Goal: Information Seeking & Learning: Compare options

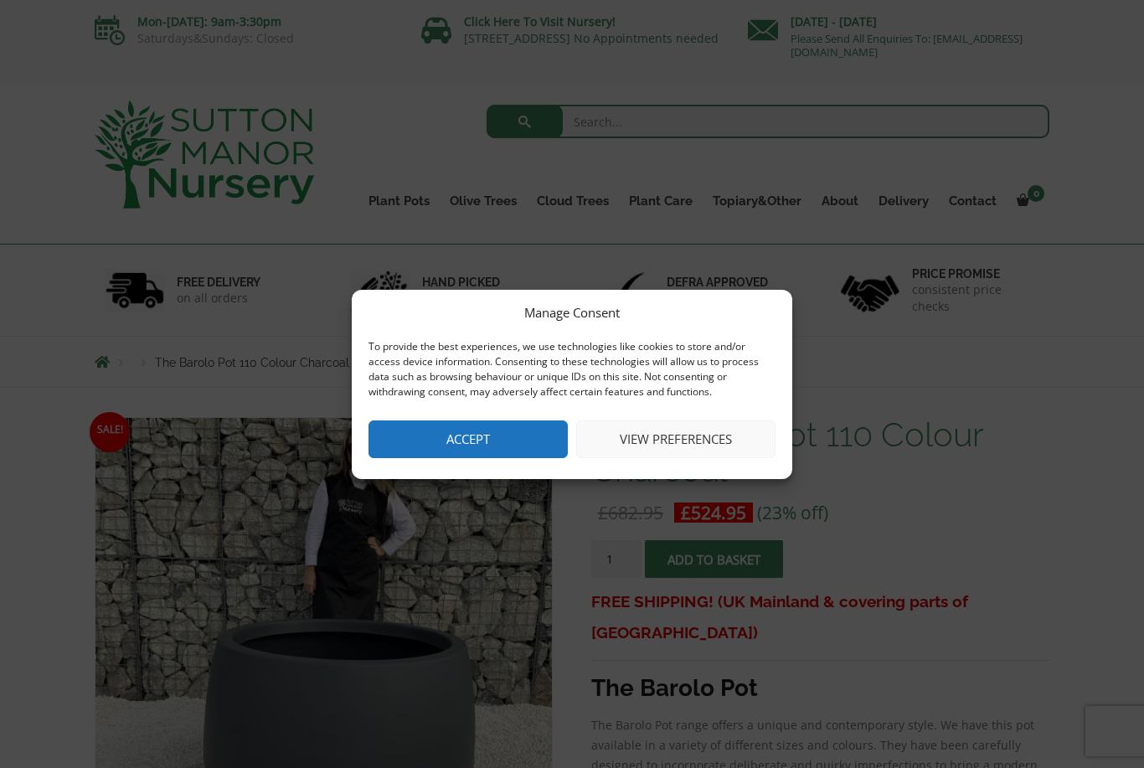
click at [529, 438] on button "Accept" at bounding box center [467, 439] width 199 height 38
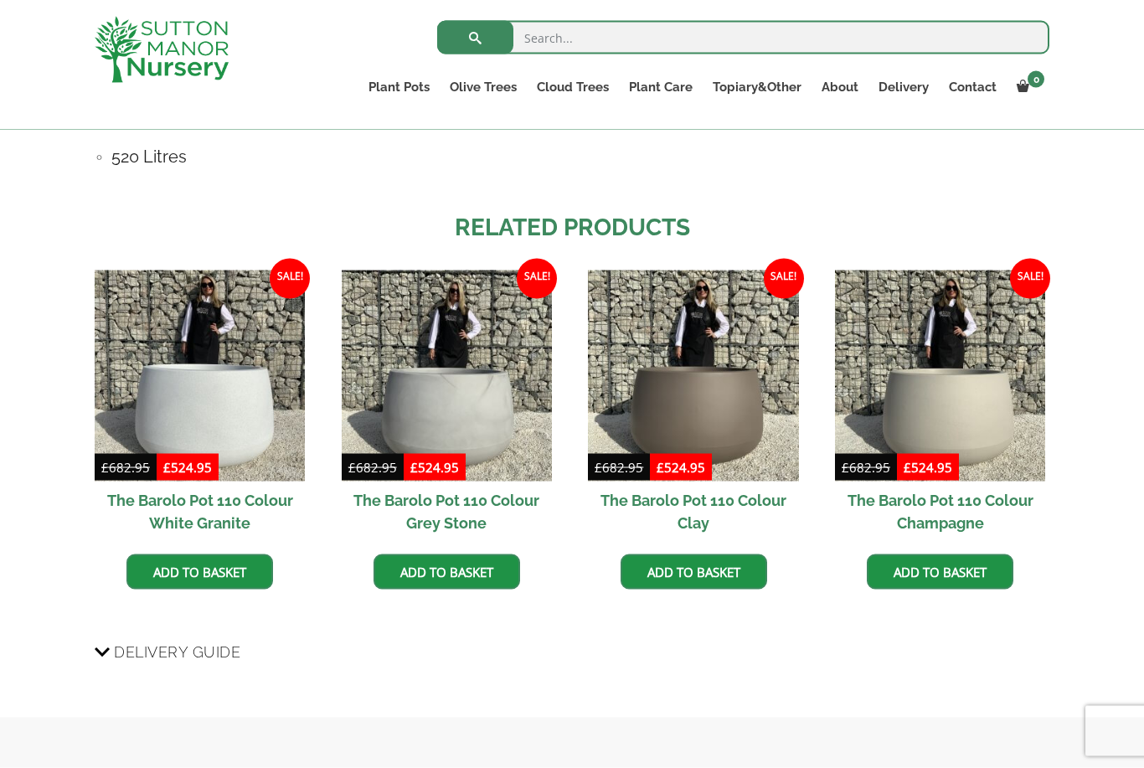
scroll to position [1281, 0]
click at [195, 406] on img at bounding box center [200, 375] width 210 height 210
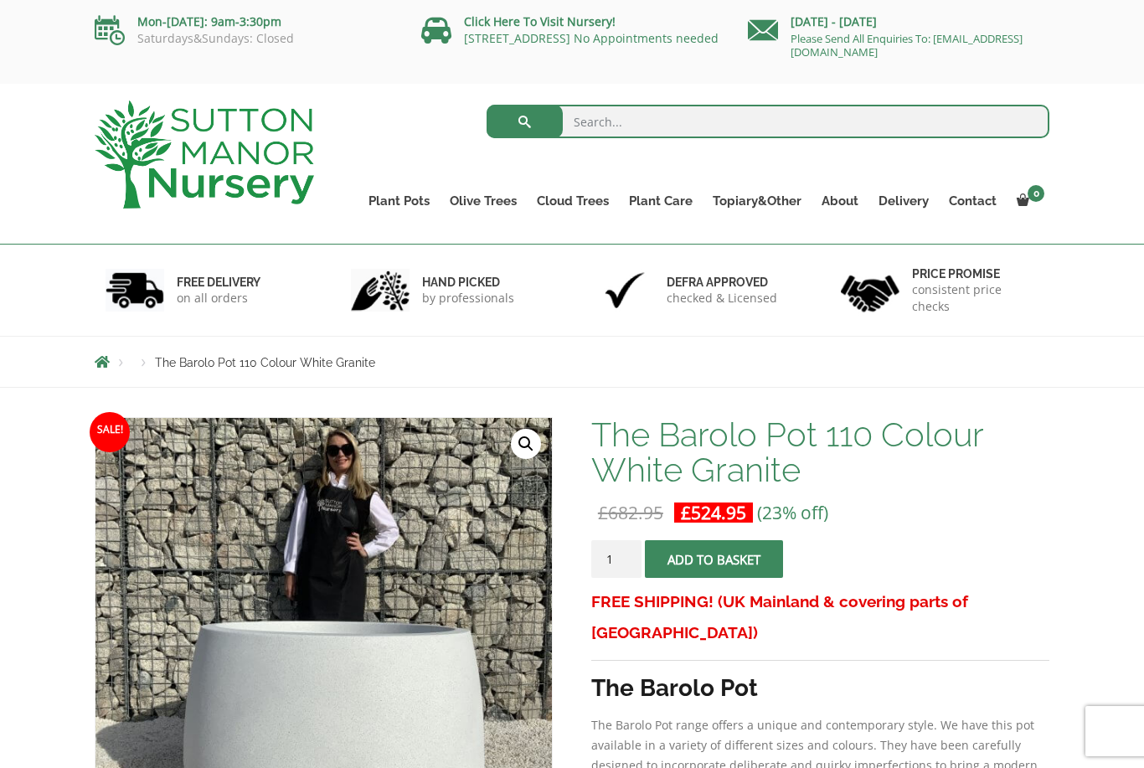
click at [0, 0] on link "The Barolo Pots" at bounding box center [0, 0] width 0 height 0
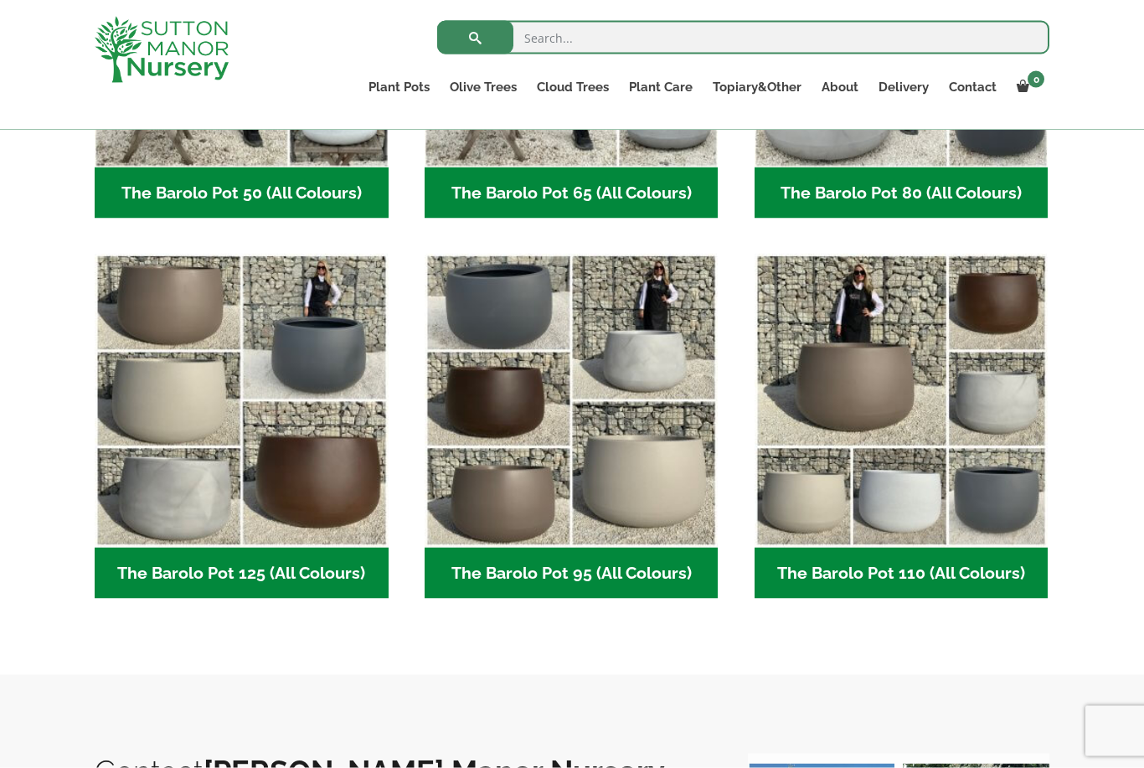
scroll to position [676, 0]
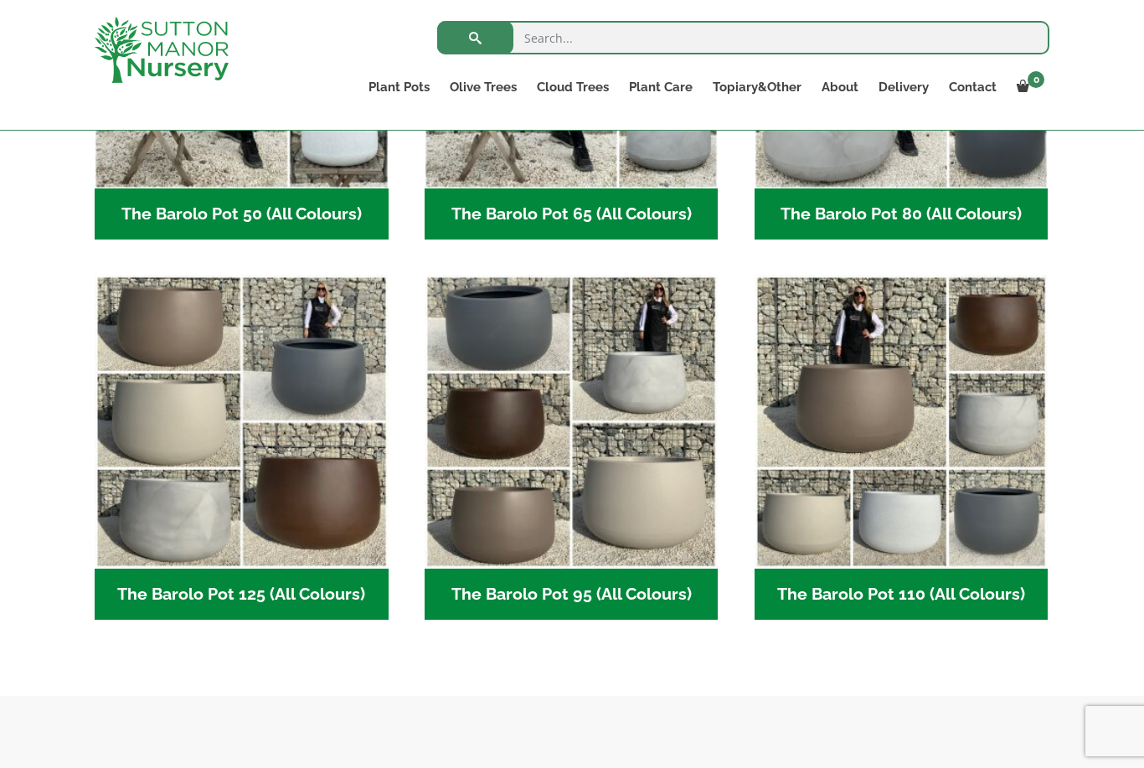
click at [562, 512] on img "Visit product category The Barolo Pot 95 (All Colours)" at bounding box center [571, 422] width 294 height 294
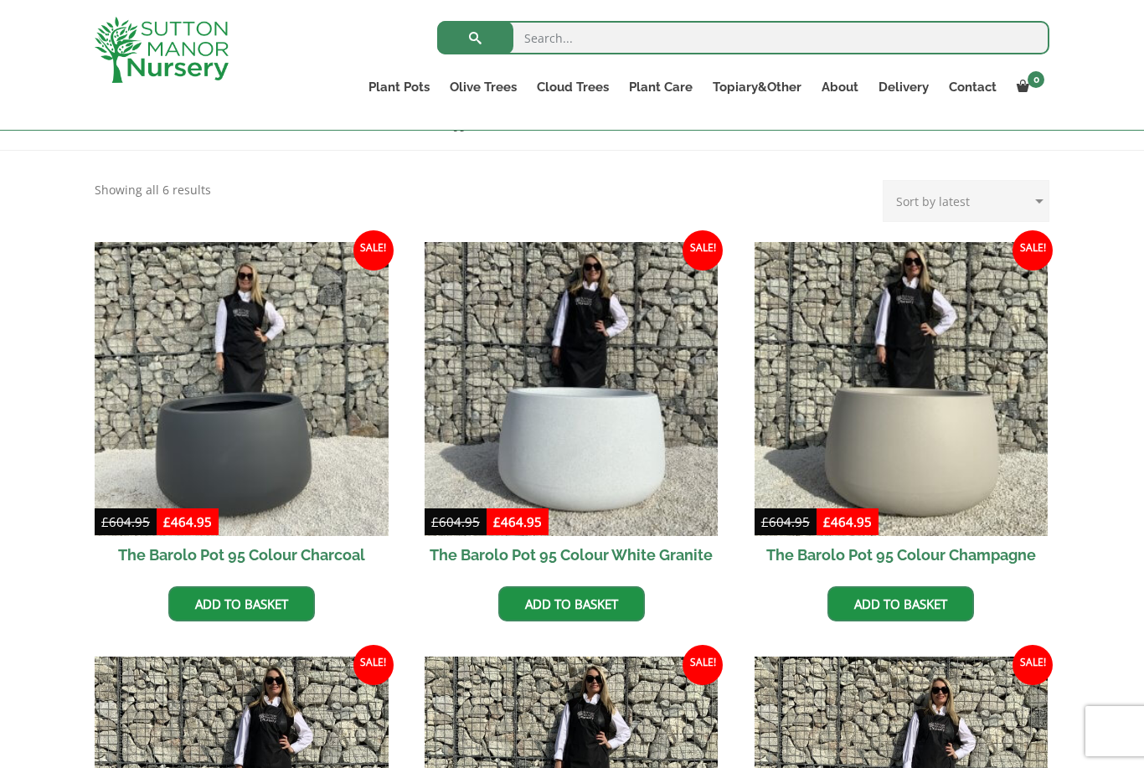
scroll to position [316, 0]
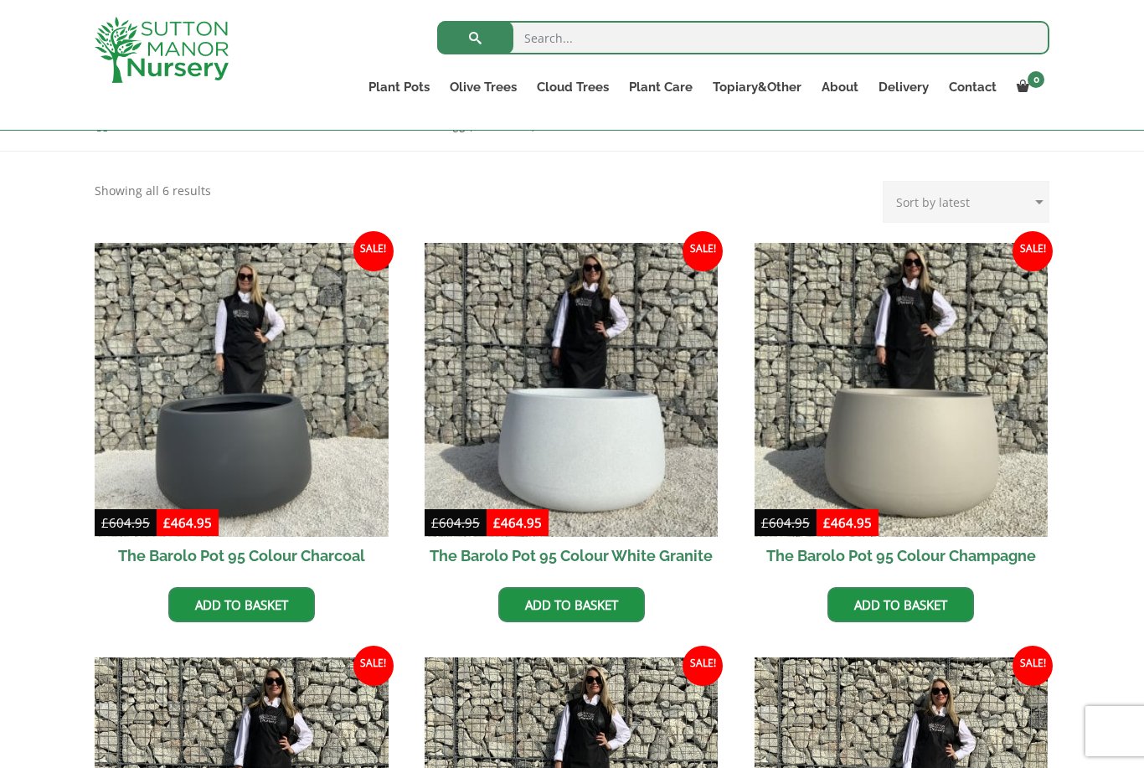
click at [592, 466] on img at bounding box center [571, 390] width 294 height 294
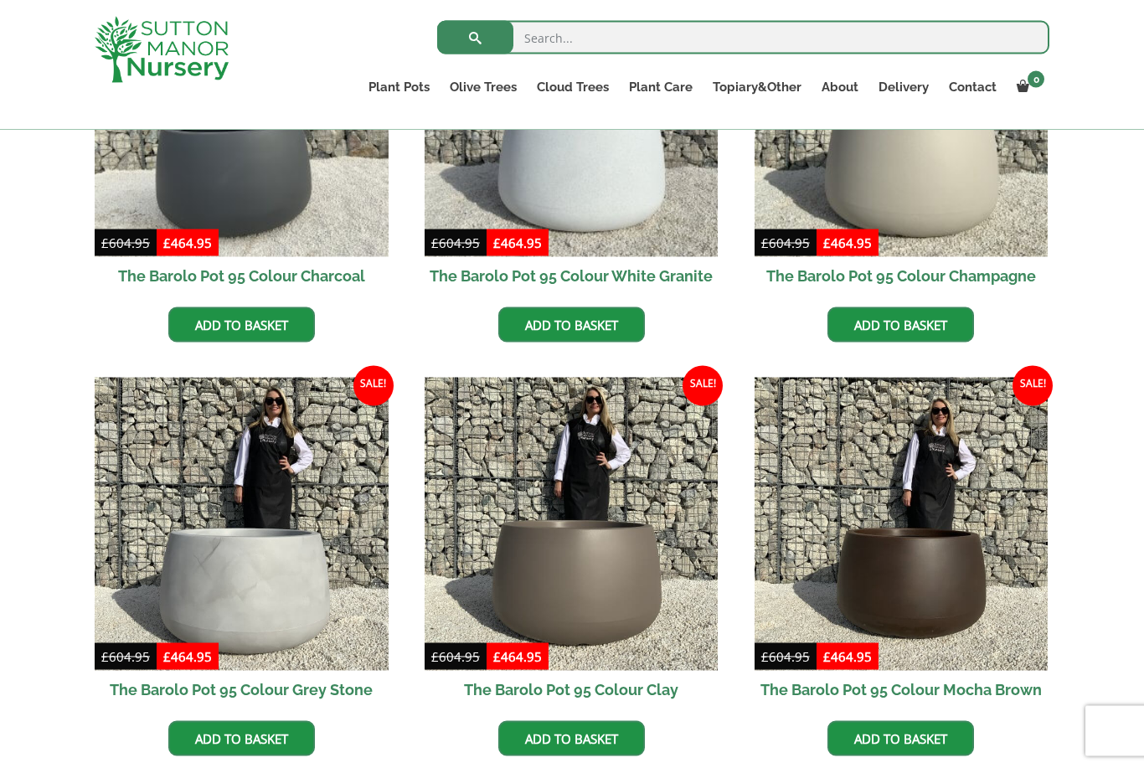
scroll to position [444, 0]
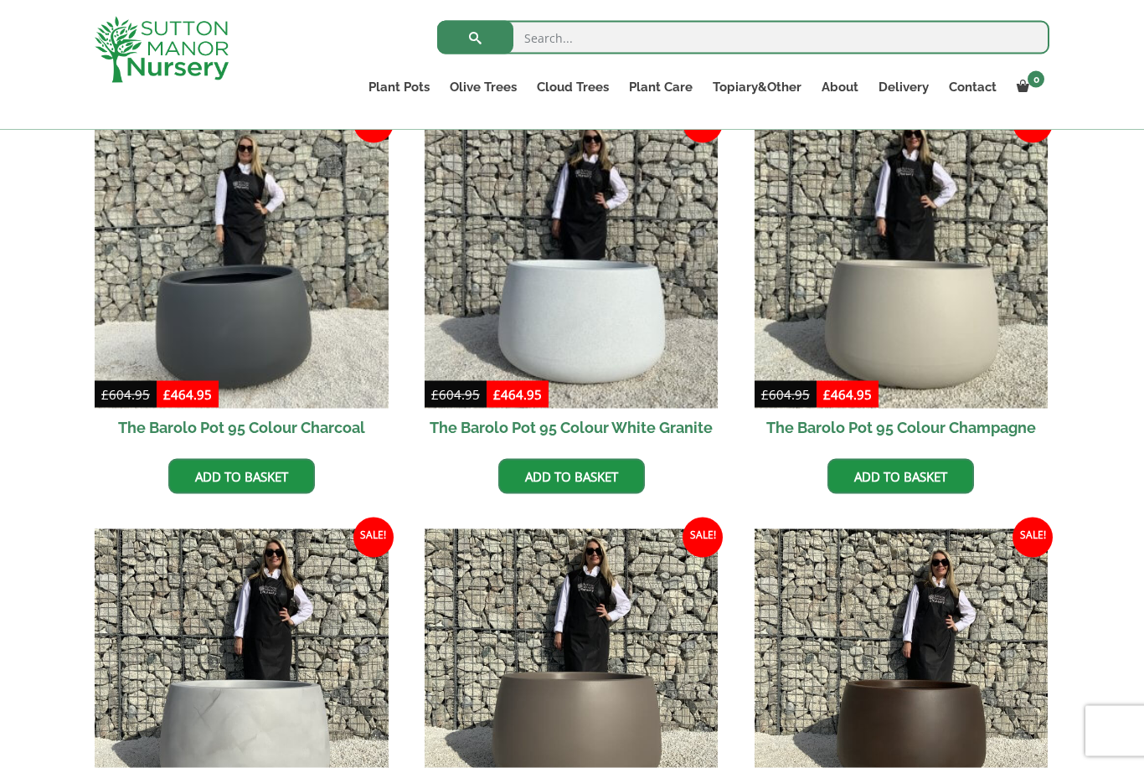
click at [1060, 648] on div "The Barolo Pots The Barolo Pot 110 (All Colours) The Barolo Pot 95 (All Colours…" at bounding box center [572, 503] width 980 height 927
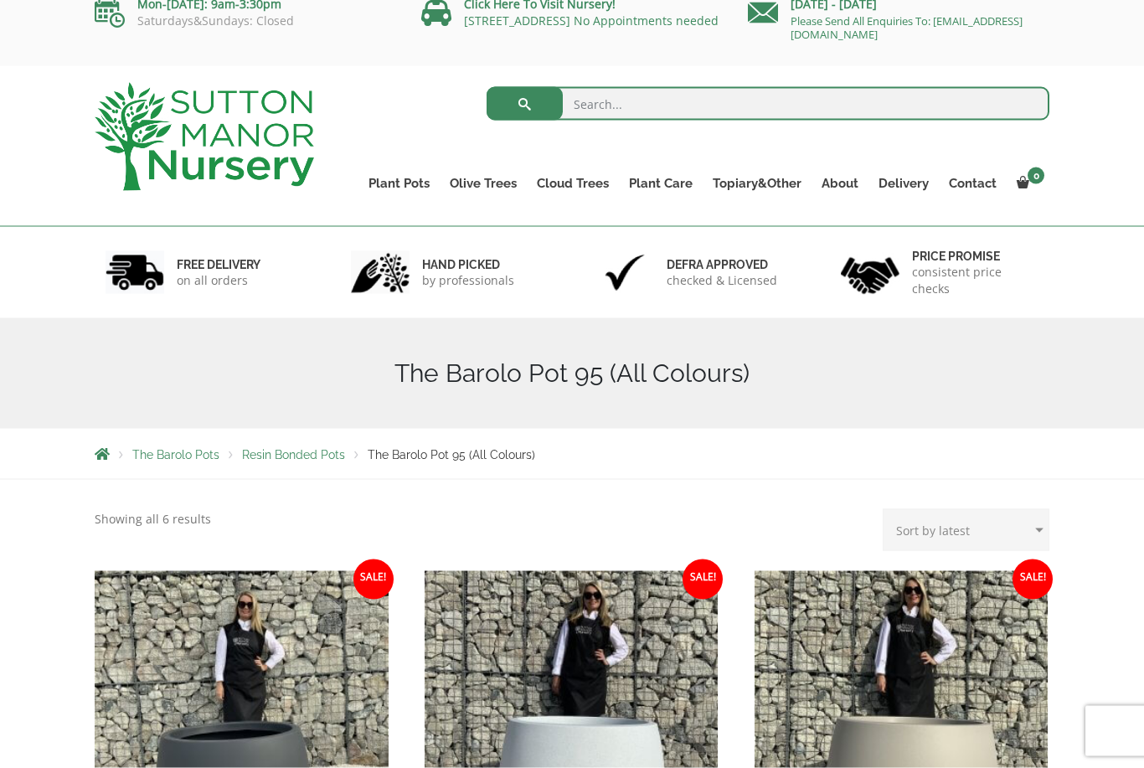
scroll to position [0, 0]
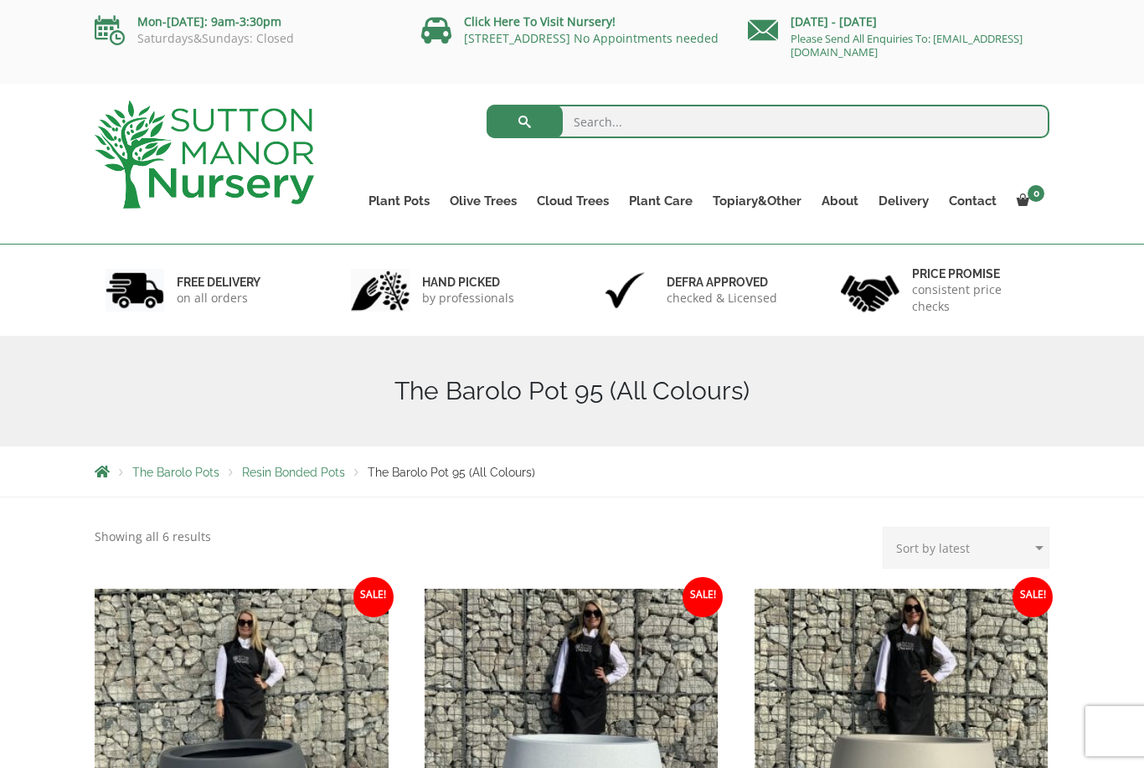
click at [296, 472] on span "Resin Bonded Pots" at bounding box center [293, 472] width 103 height 13
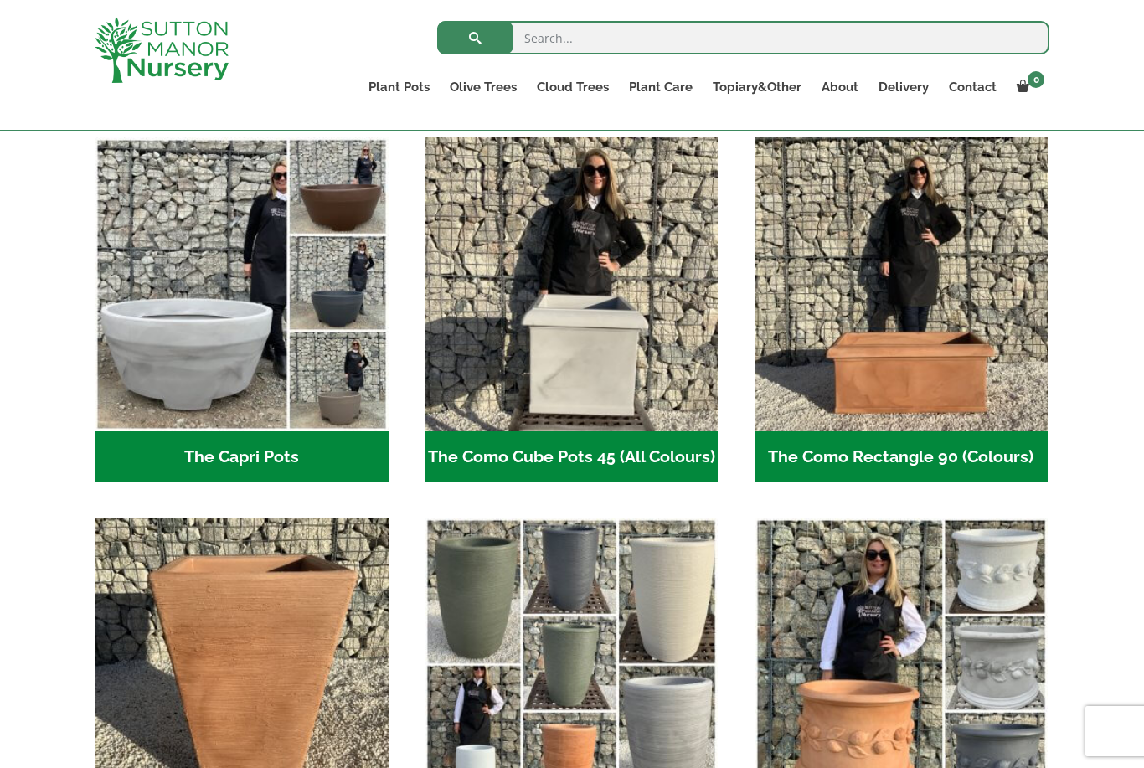
scroll to position [773, 0]
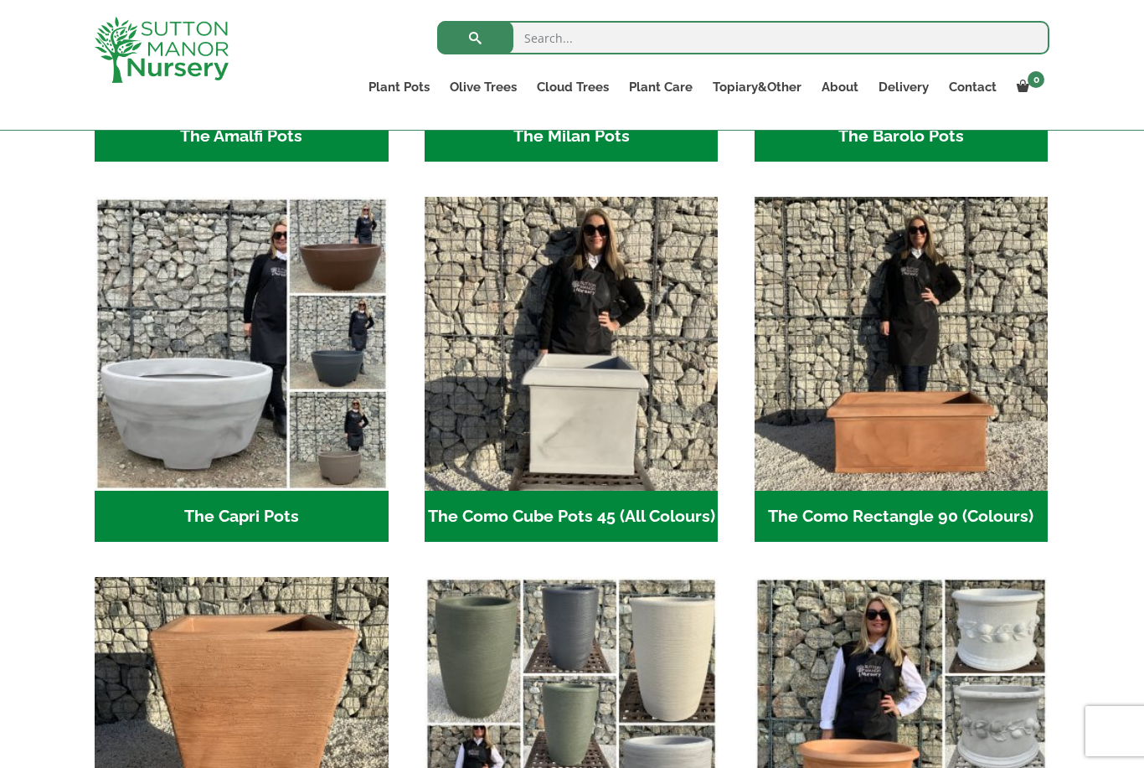
click at [222, 465] on img "Visit product category The Capri Pots" at bounding box center [242, 344] width 294 height 294
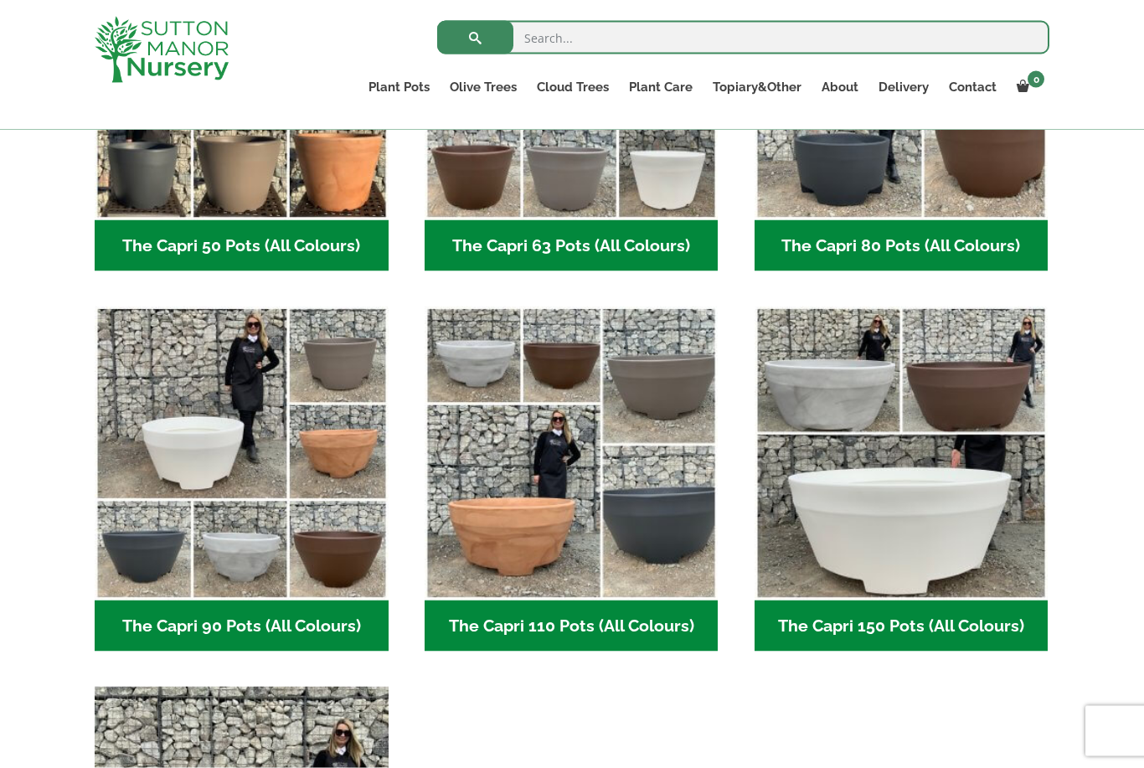
scroll to position [645, 0]
click at [931, 546] on img "Visit product category The Capri 150 Pots (All Colours)" at bounding box center [901, 453] width 294 height 294
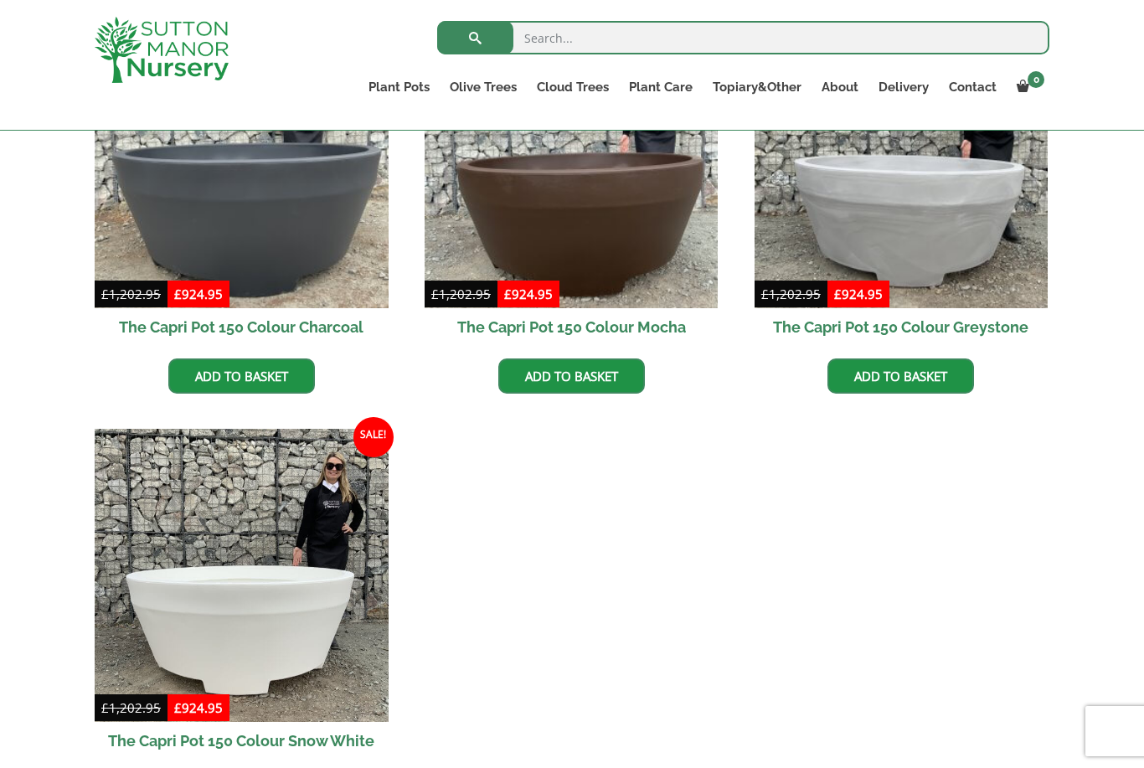
scroll to position [680, 0]
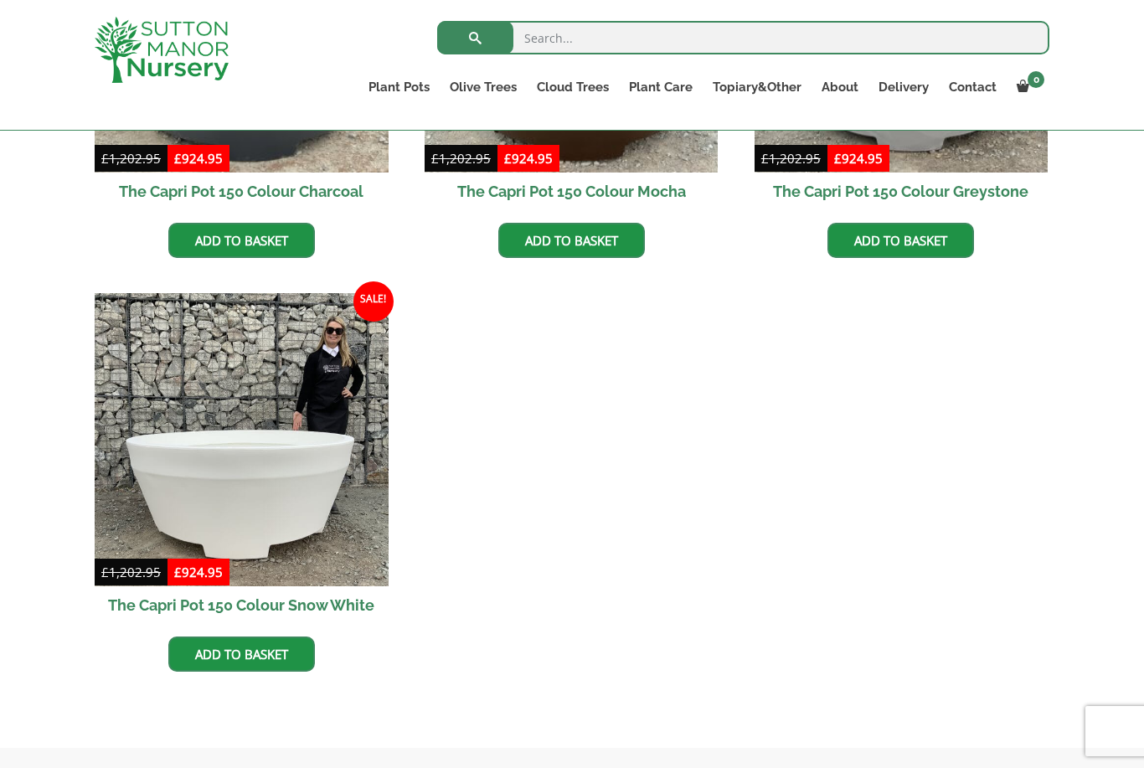
click at [249, 538] on img at bounding box center [242, 440] width 294 height 294
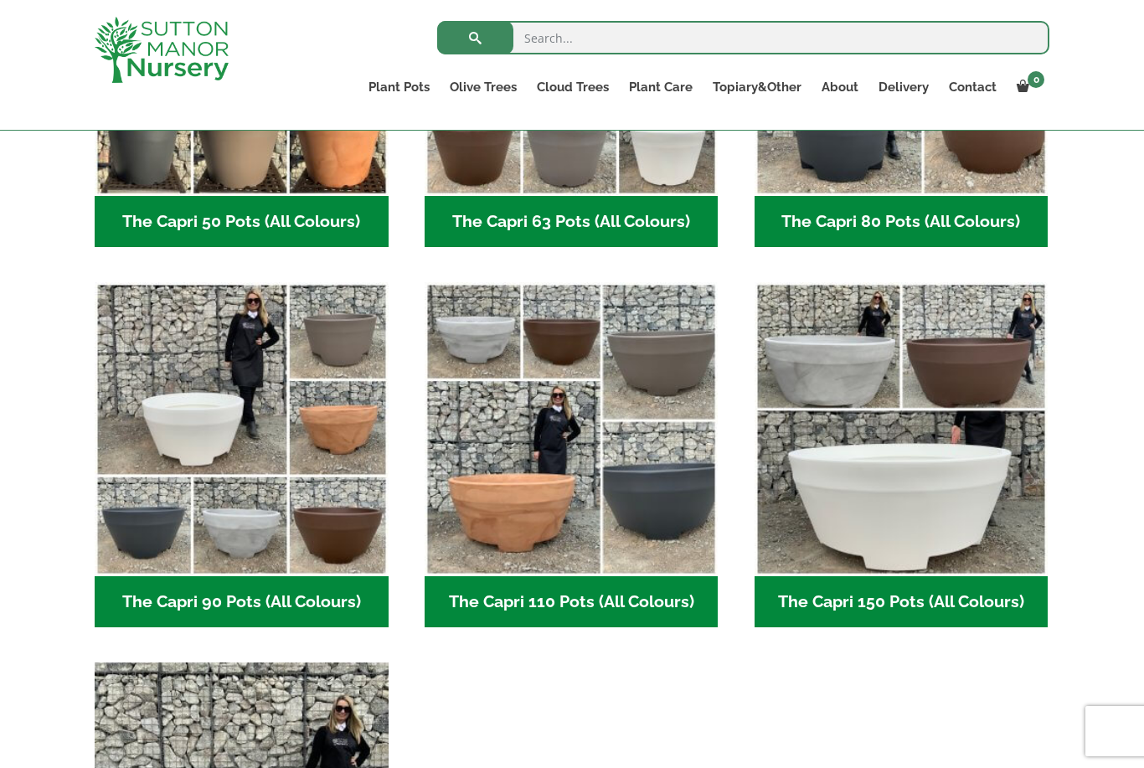
click at [591, 519] on img "Visit product category The Capri 110 Pots (All Colours)" at bounding box center [571, 429] width 294 height 294
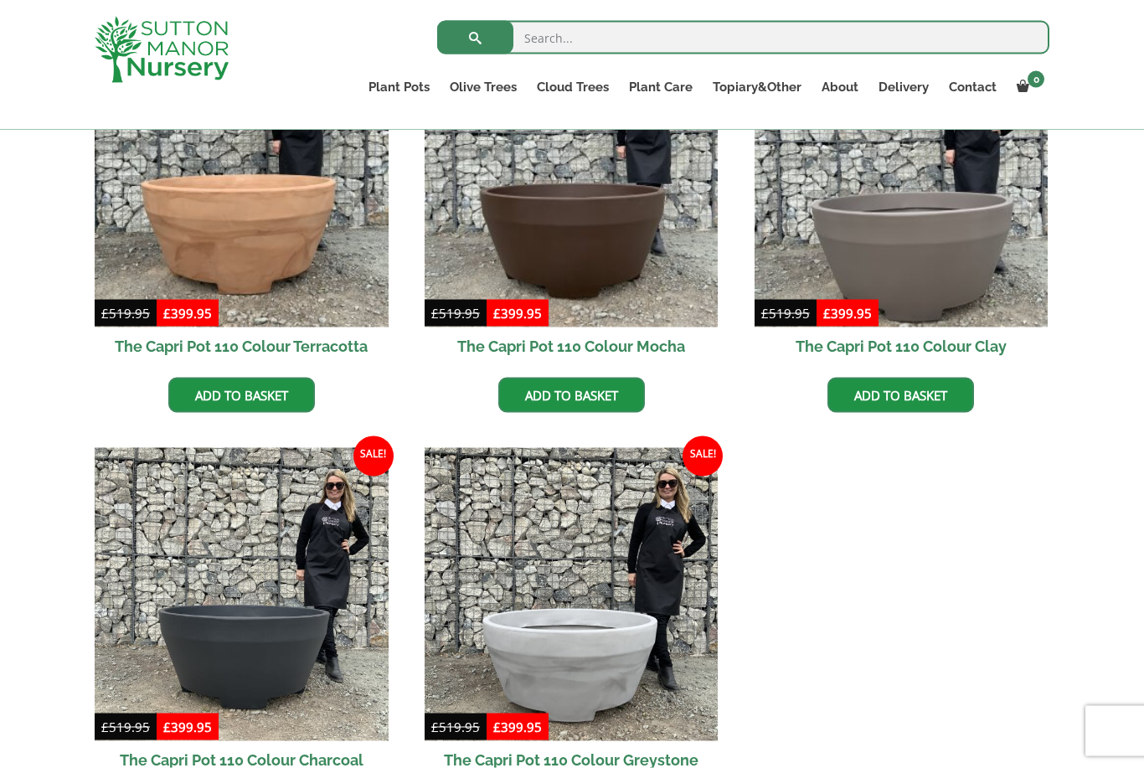
scroll to position [526, 0]
click at [920, 273] on img at bounding box center [901, 180] width 294 height 294
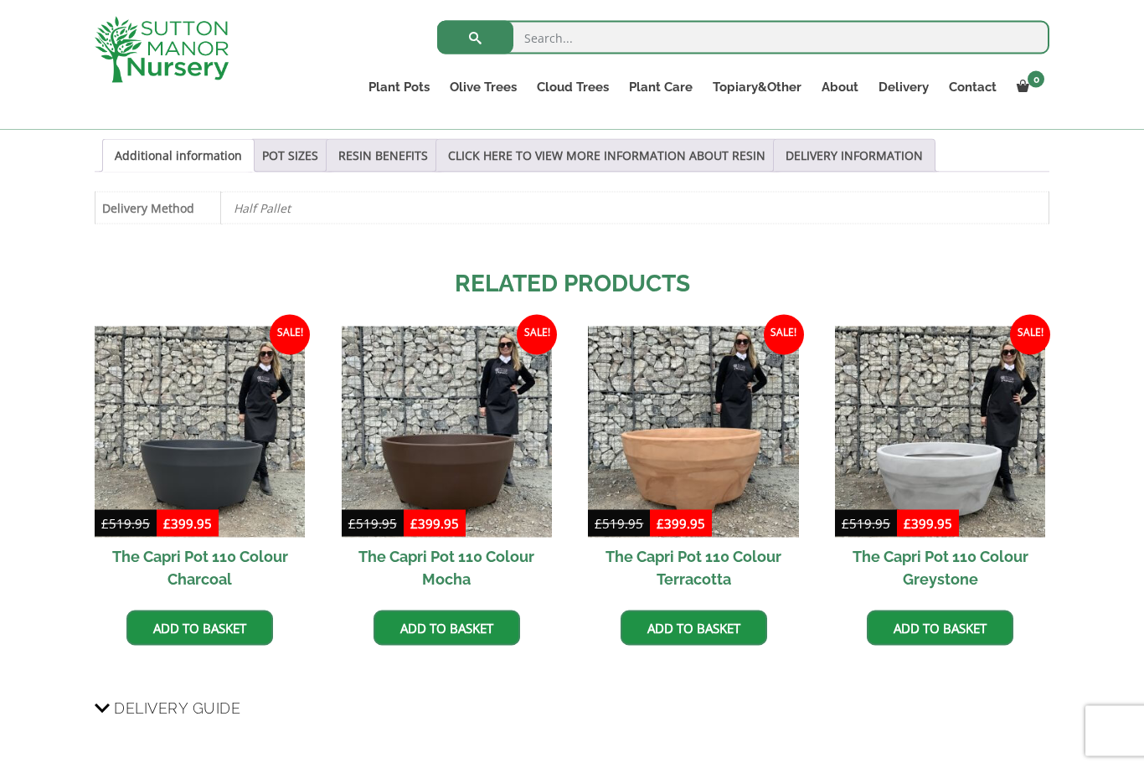
scroll to position [883, 0]
click at [198, 460] on img at bounding box center [200, 431] width 210 height 210
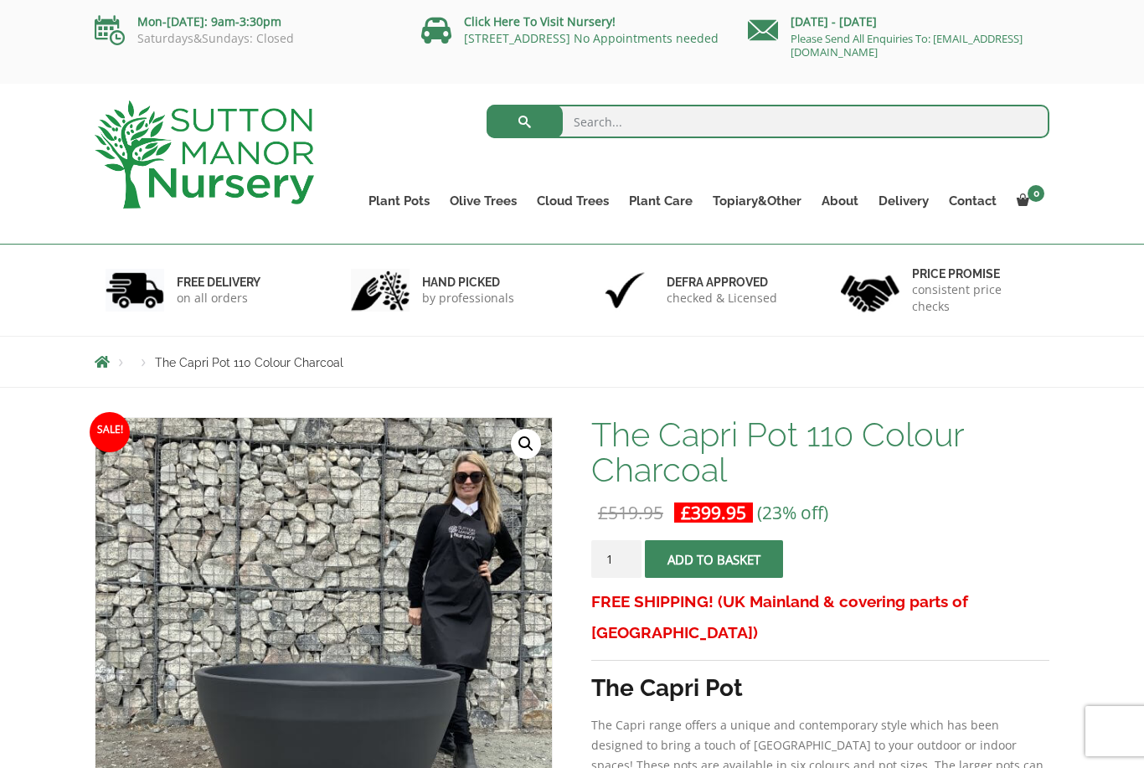
click at [0, 0] on link "Resin Bonded Pots" at bounding box center [0, 0] width 0 height 0
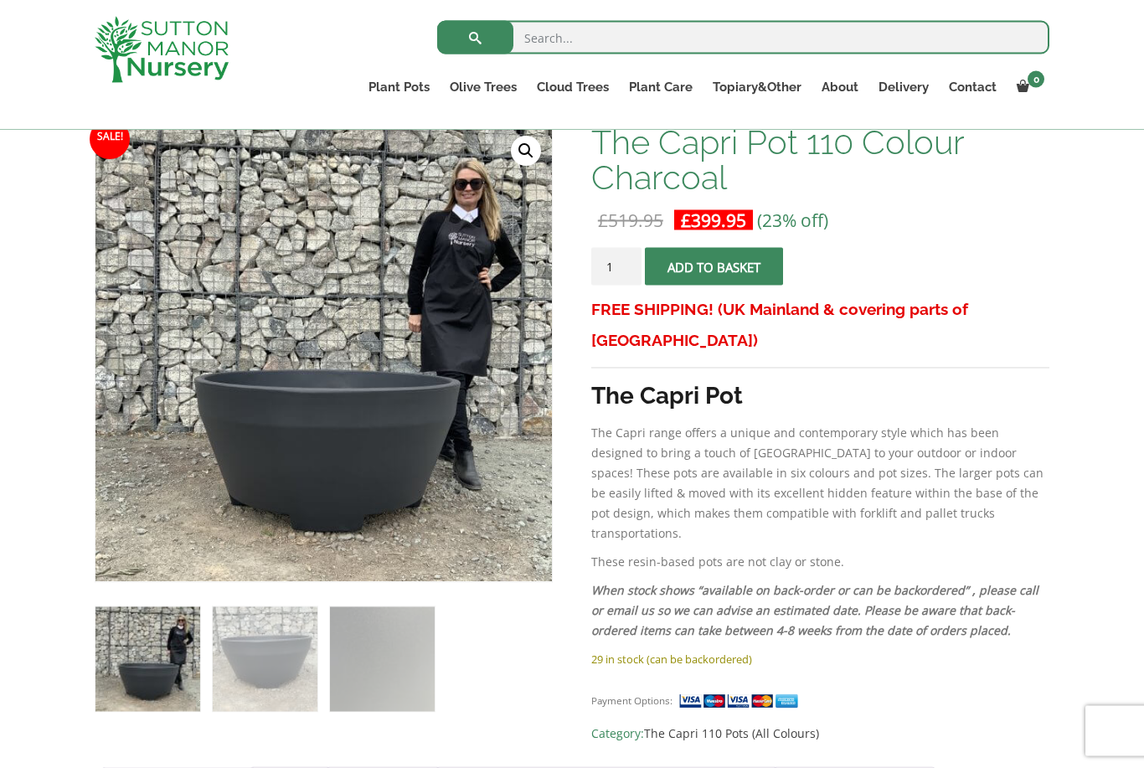
scroll to position [301, 0]
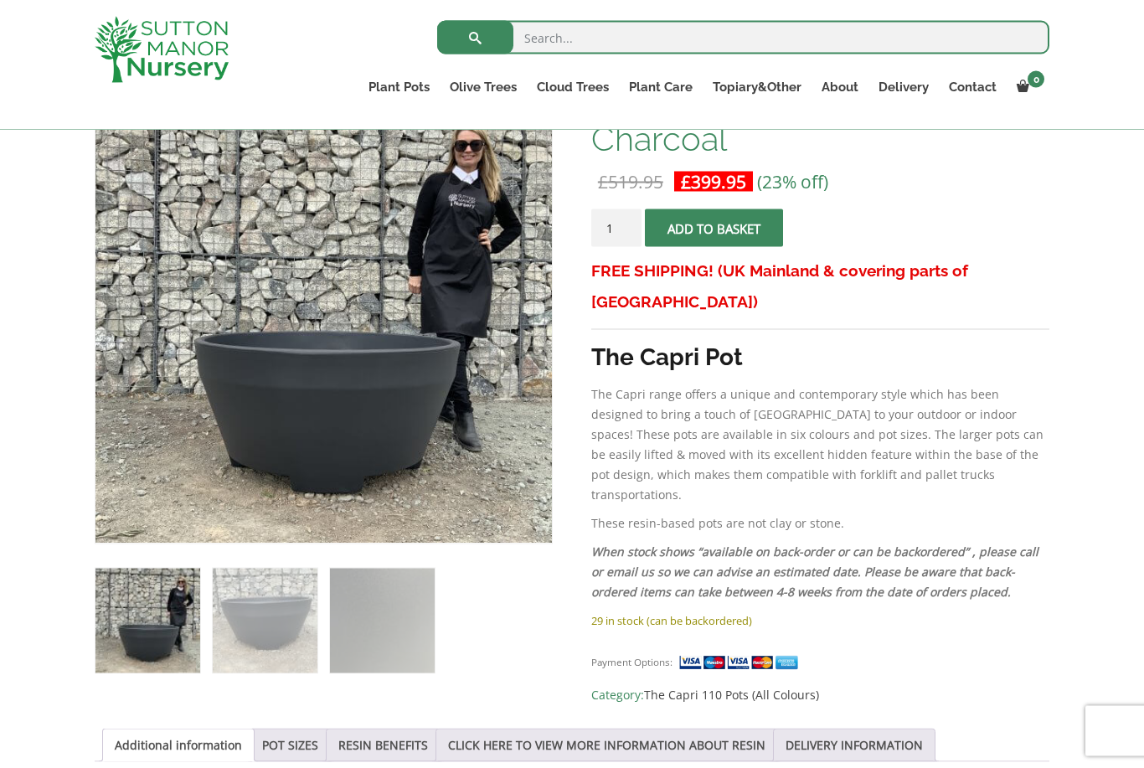
click at [0, 0] on link "The Como Rectangle 90 (Colours)" at bounding box center [0, 0] width 0 height 0
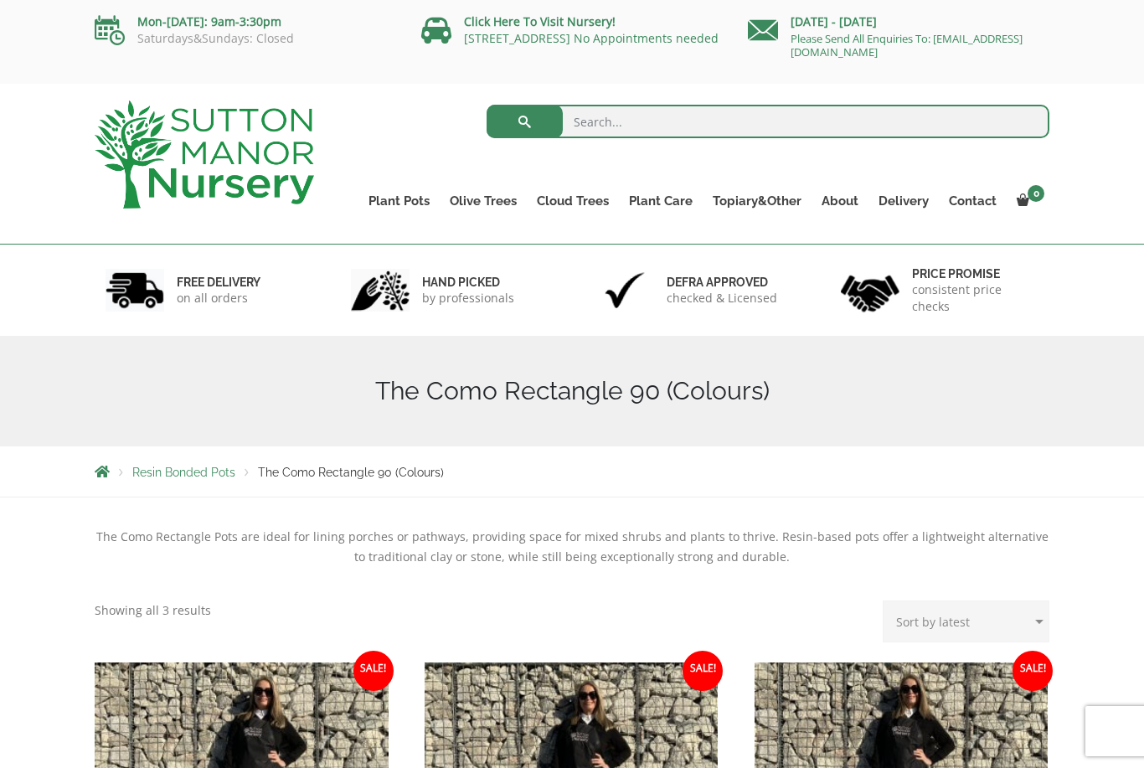
click at [414, 194] on link "Plant Pots" at bounding box center [398, 200] width 81 height 23
click at [0, 0] on link "Resin Bonded Pots" at bounding box center [0, 0] width 0 height 0
click at [0, 0] on link "The Amalfi Pots" at bounding box center [0, 0] width 0 height 0
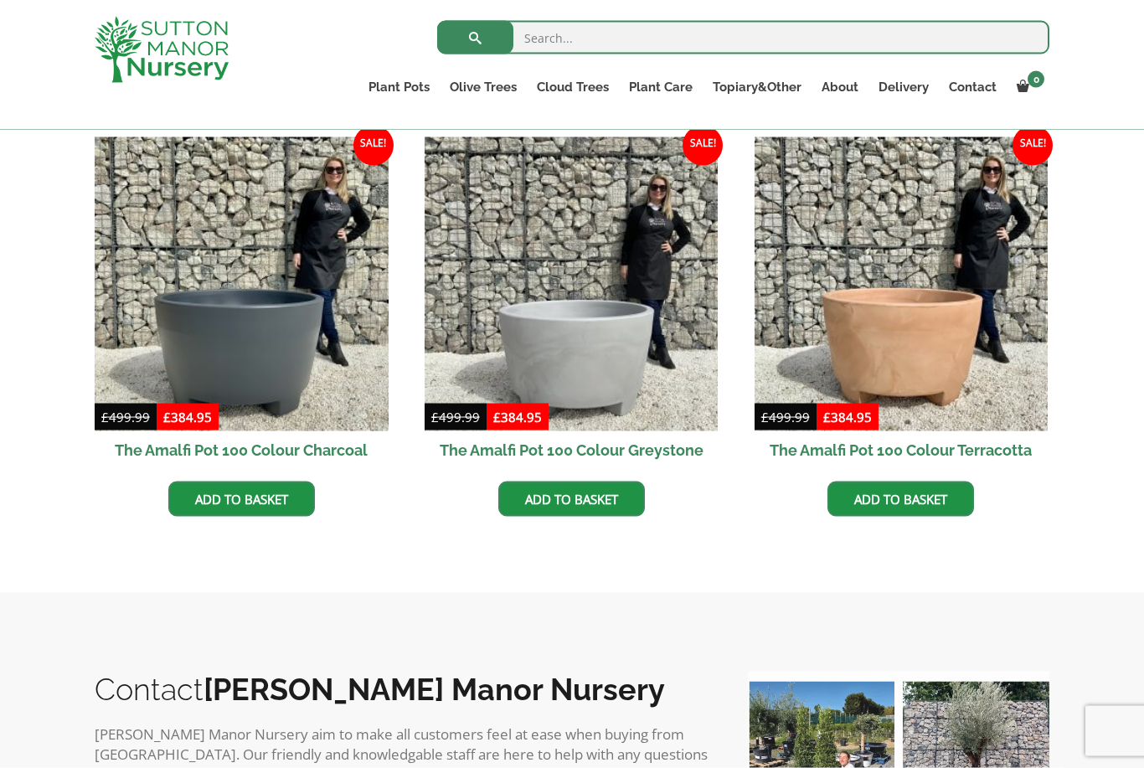
scroll to position [479, 0]
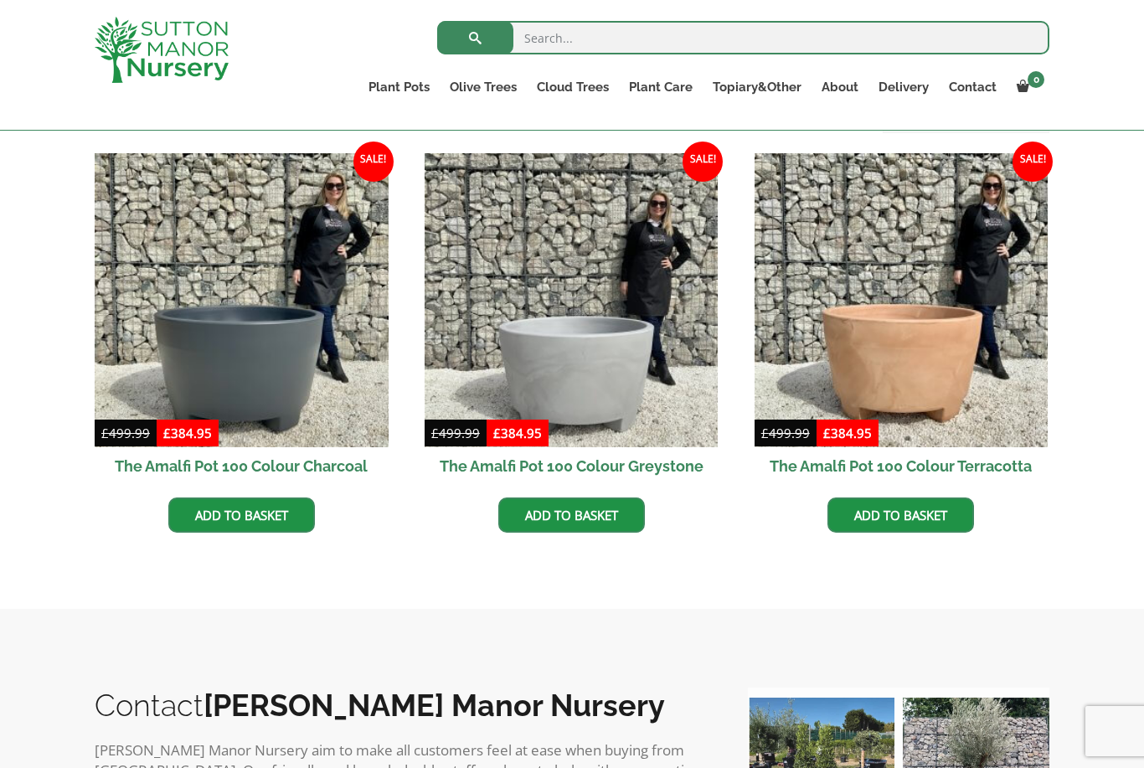
click at [629, 401] on img at bounding box center [571, 300] width 294 height 294
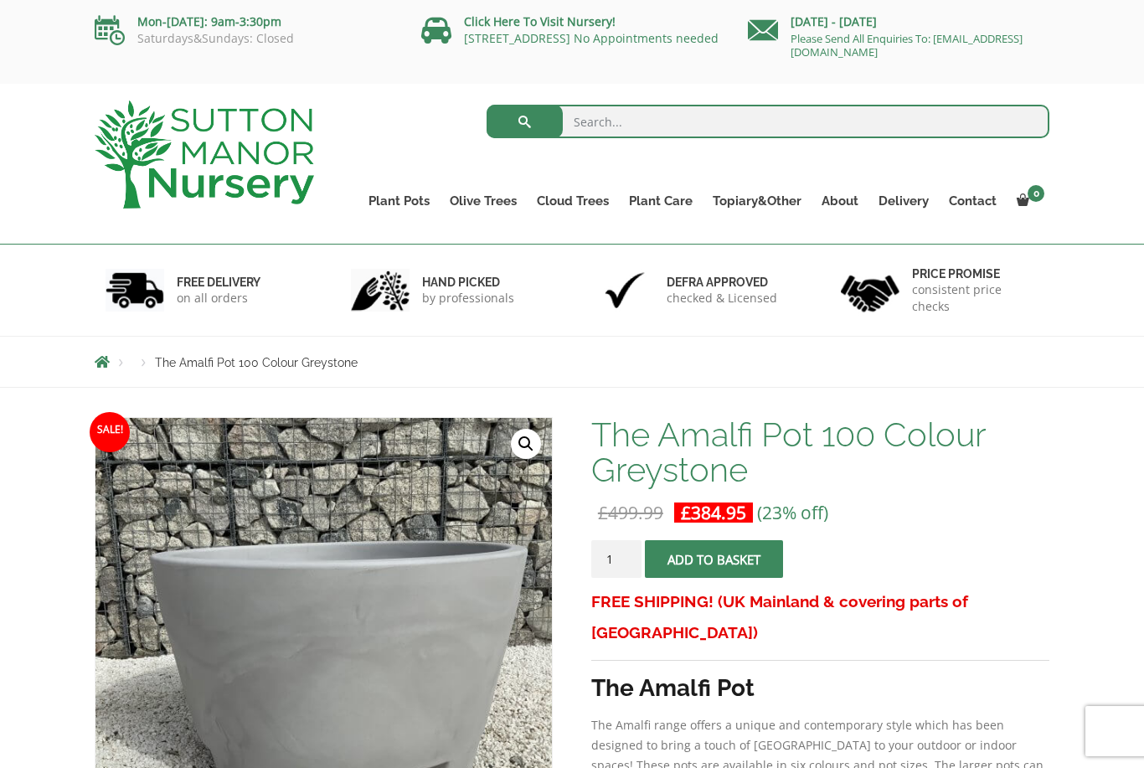
click at [0, 0] on link "Wabi-Sabi" at bounding box center [0, 0] width 0 height 0
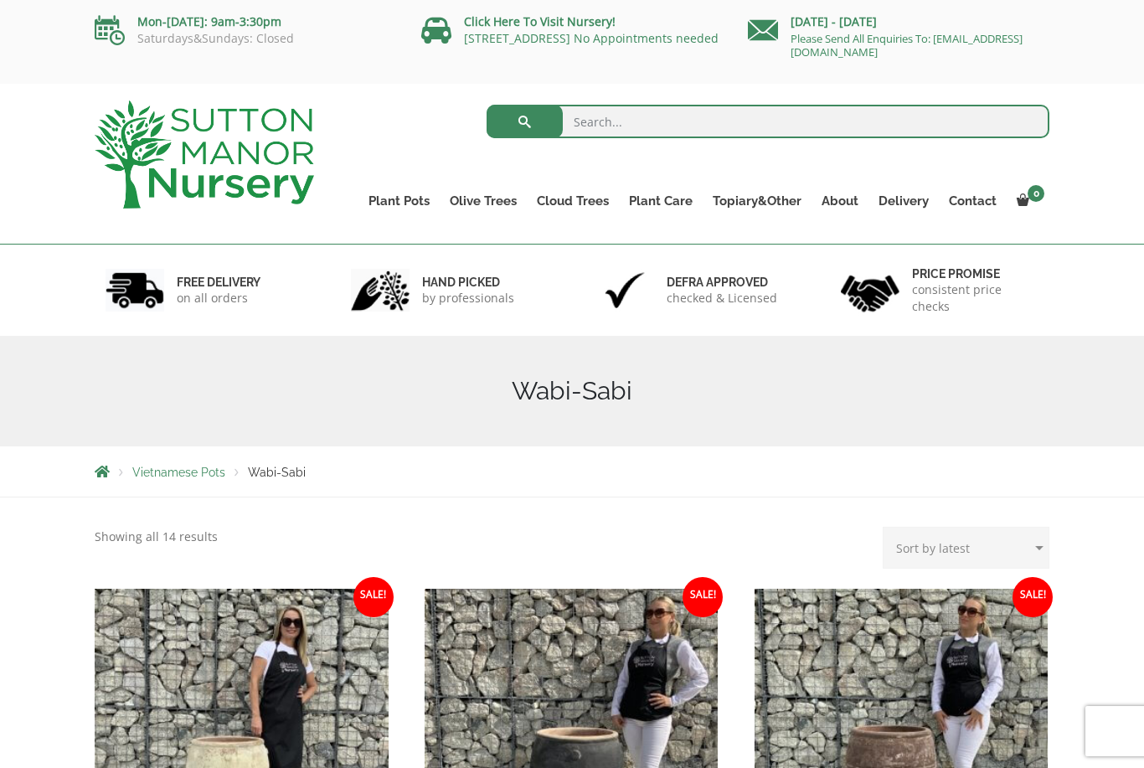
click at [0, 0] on link "The Milan Pots" at bounding box center [0, 0] width 0 height 0
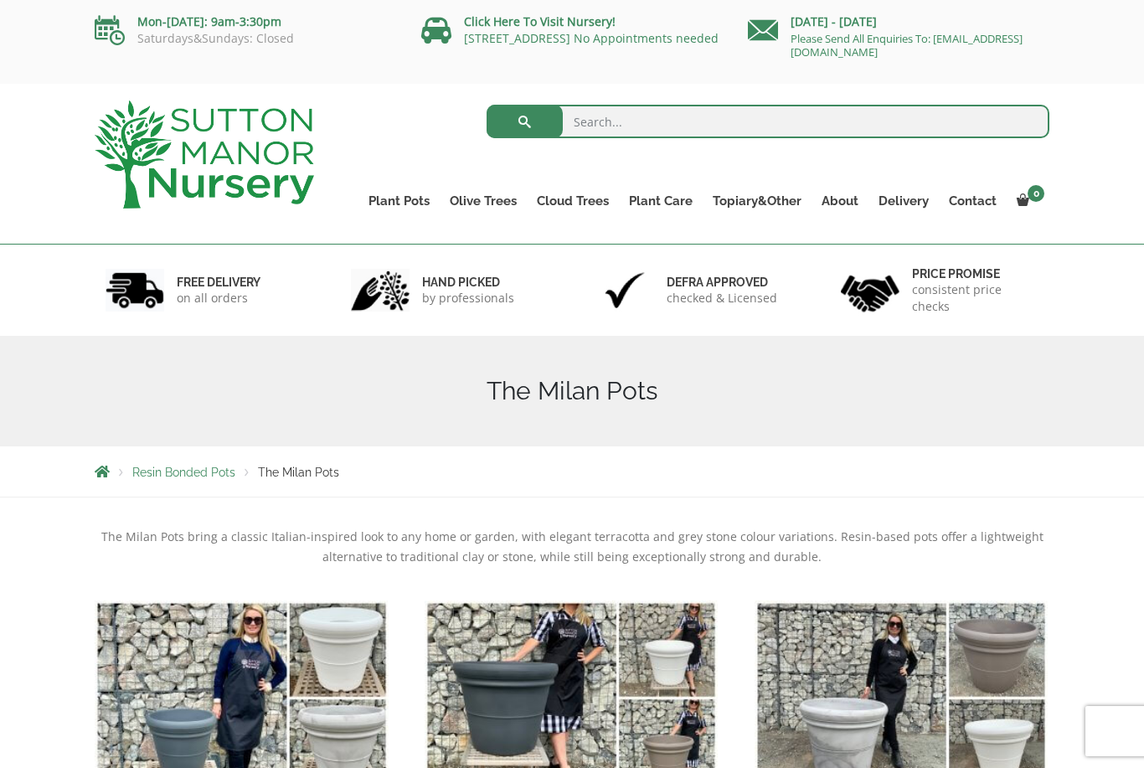
click at [0, 0] on link "Gnarled Olive Trees (Bella Range)" at bounding box center [0, 0] width 0 height 0
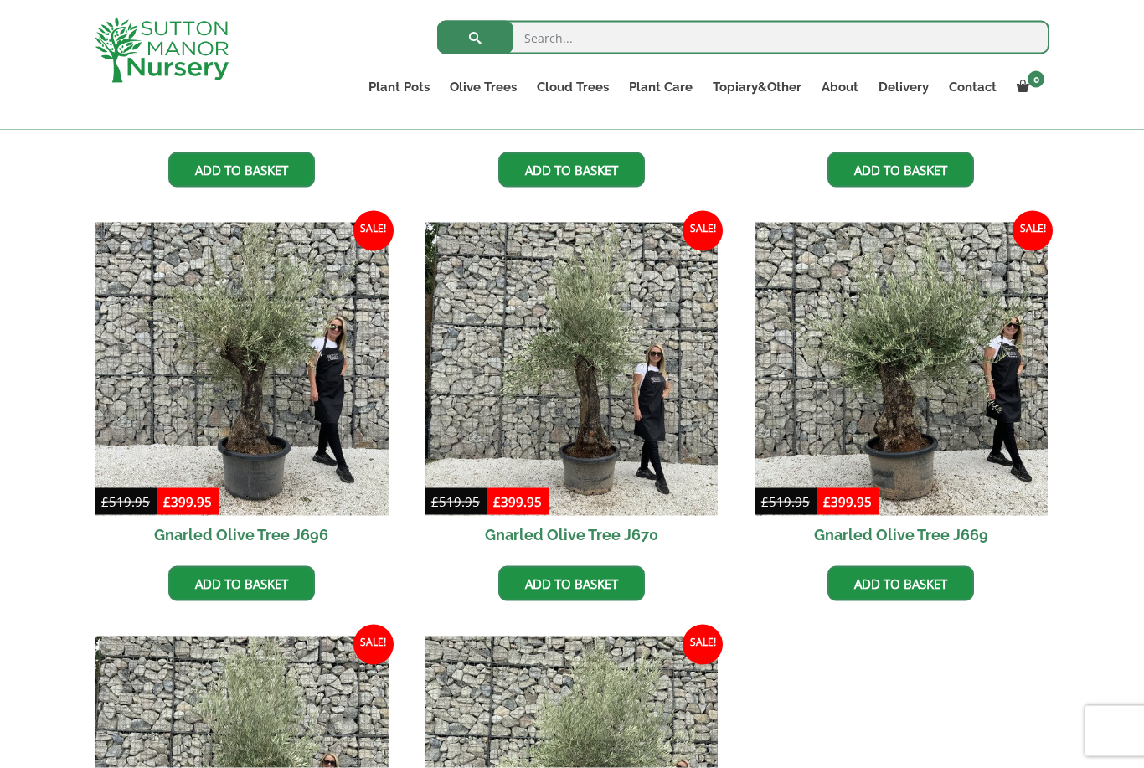
scroll to position [755, 0]
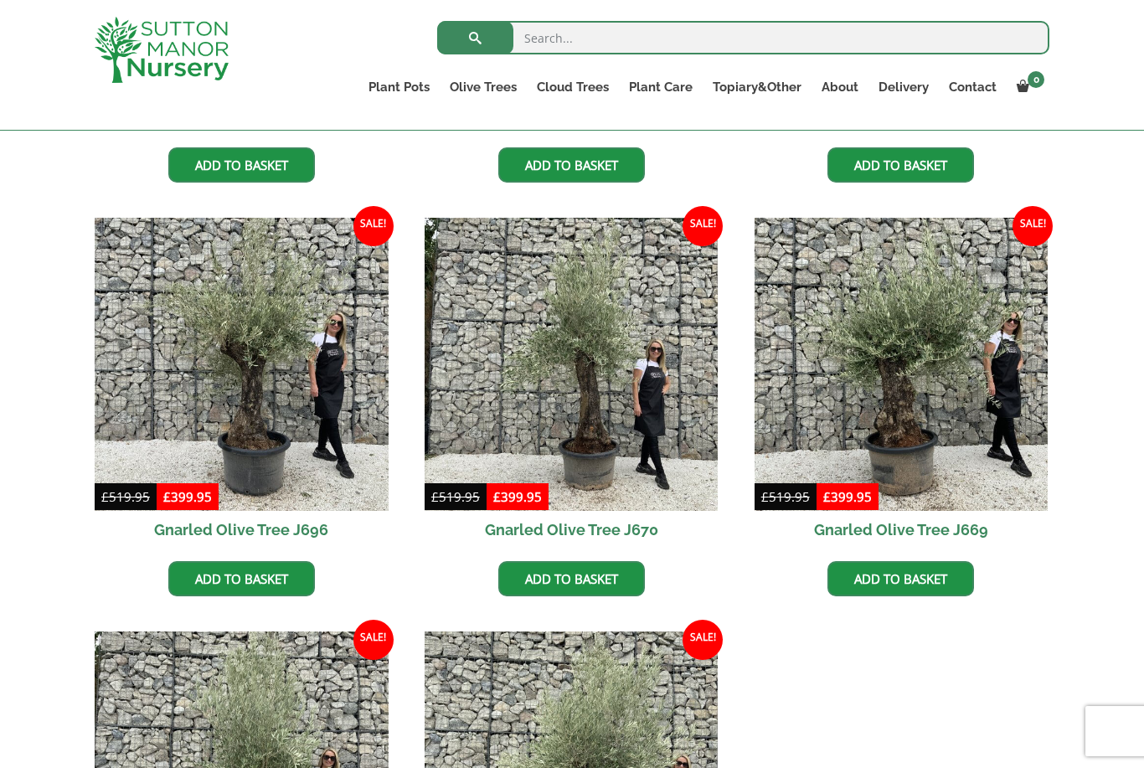
click at [937, 437] on img at bounding box center [901, 365] width 294 height 294
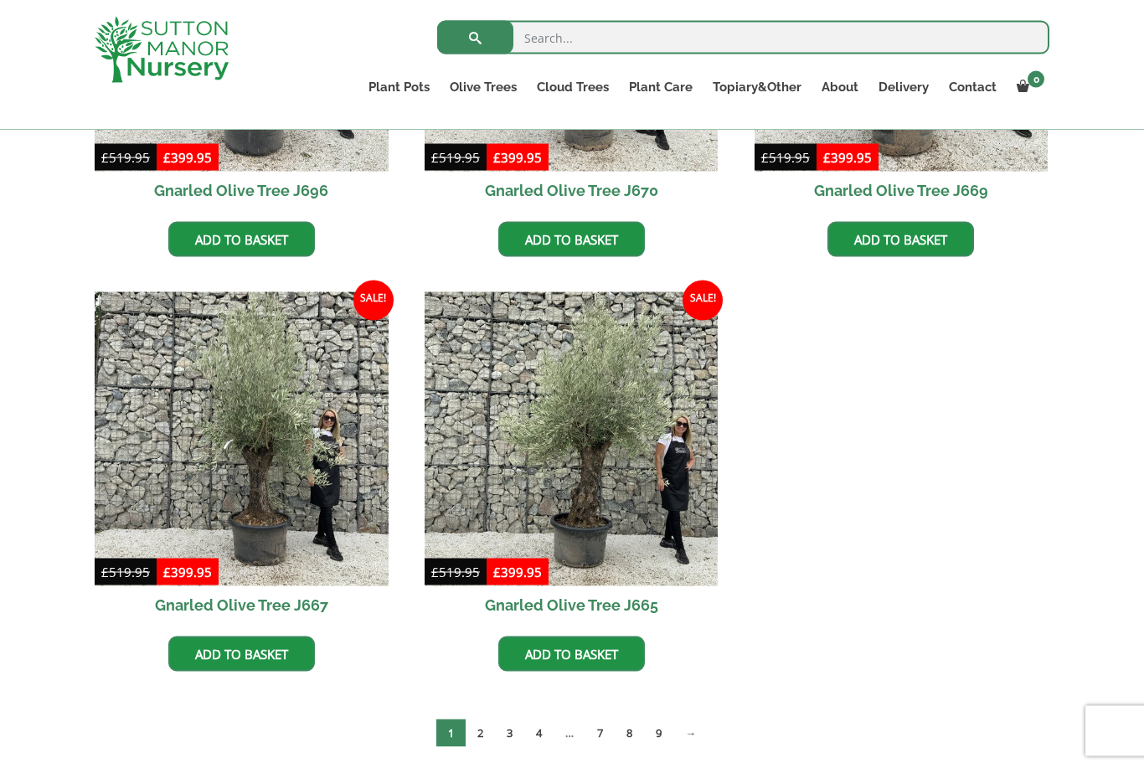
scroll to position [1095, 0]
click at [615, 498] on img at bounding box center [571, 438] width 294 height 294
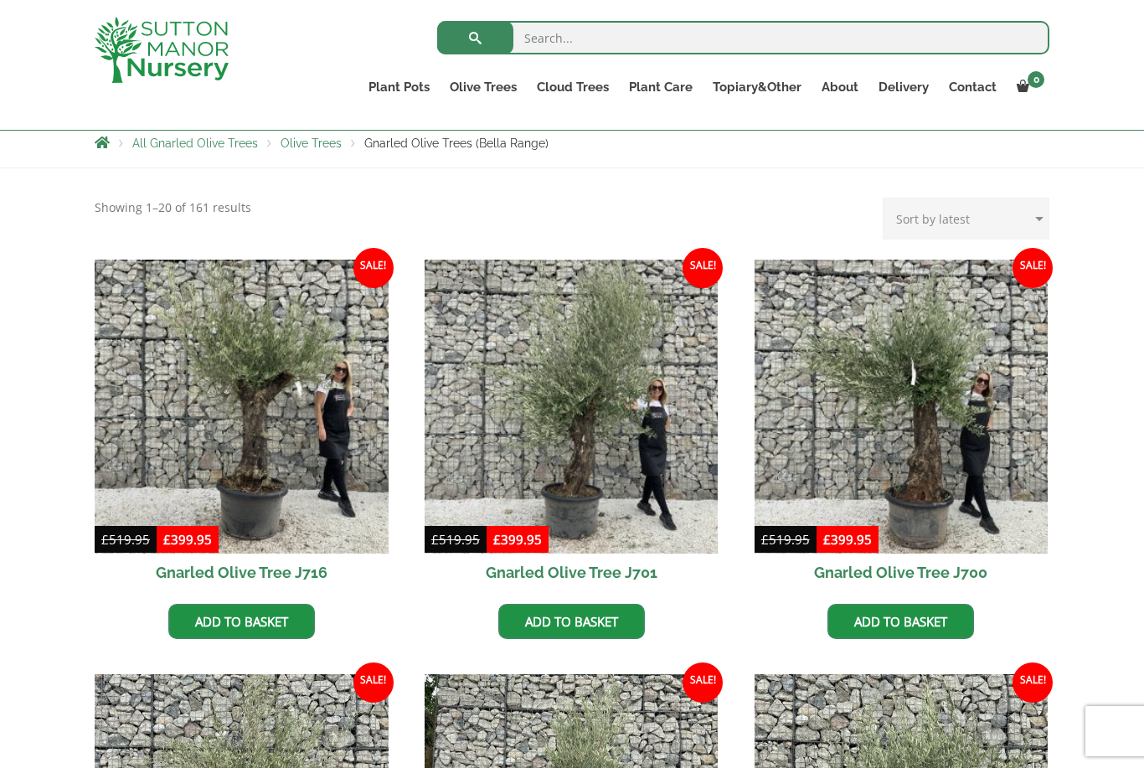
scroll to position [370, 0]
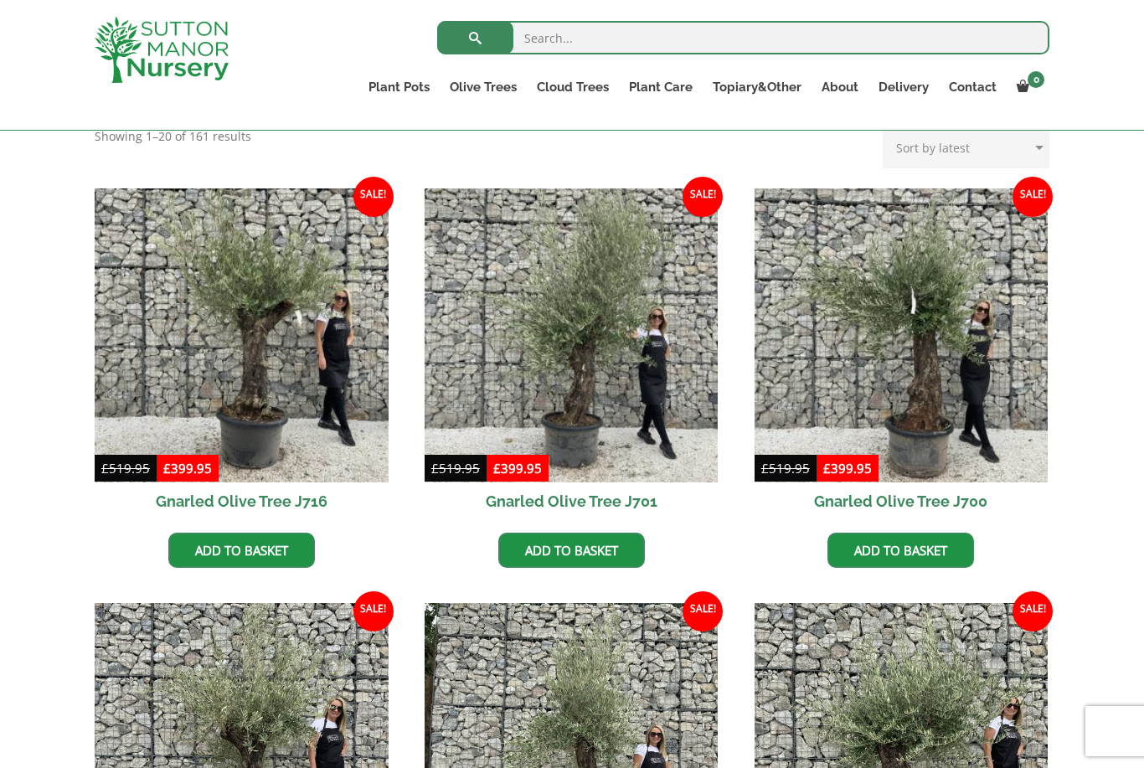
click at [270, 383] on img at bounding box center [242, 335] width 294 height 294
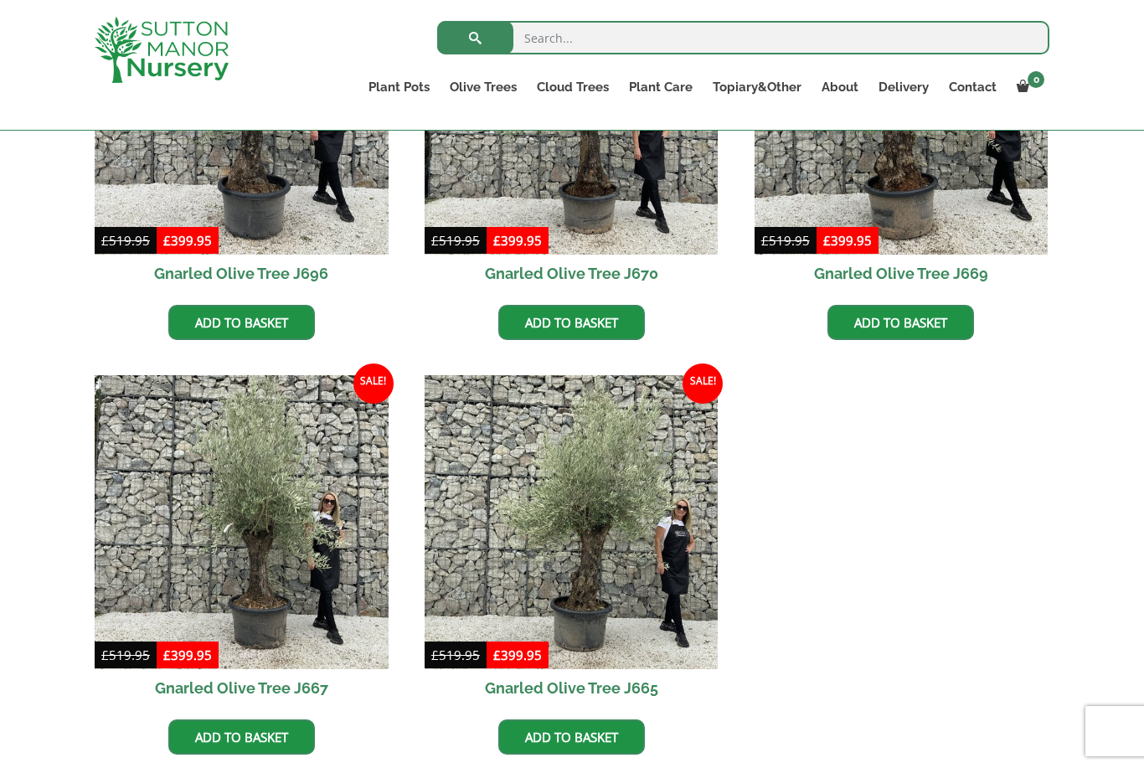
scroll to position [1029, 0]
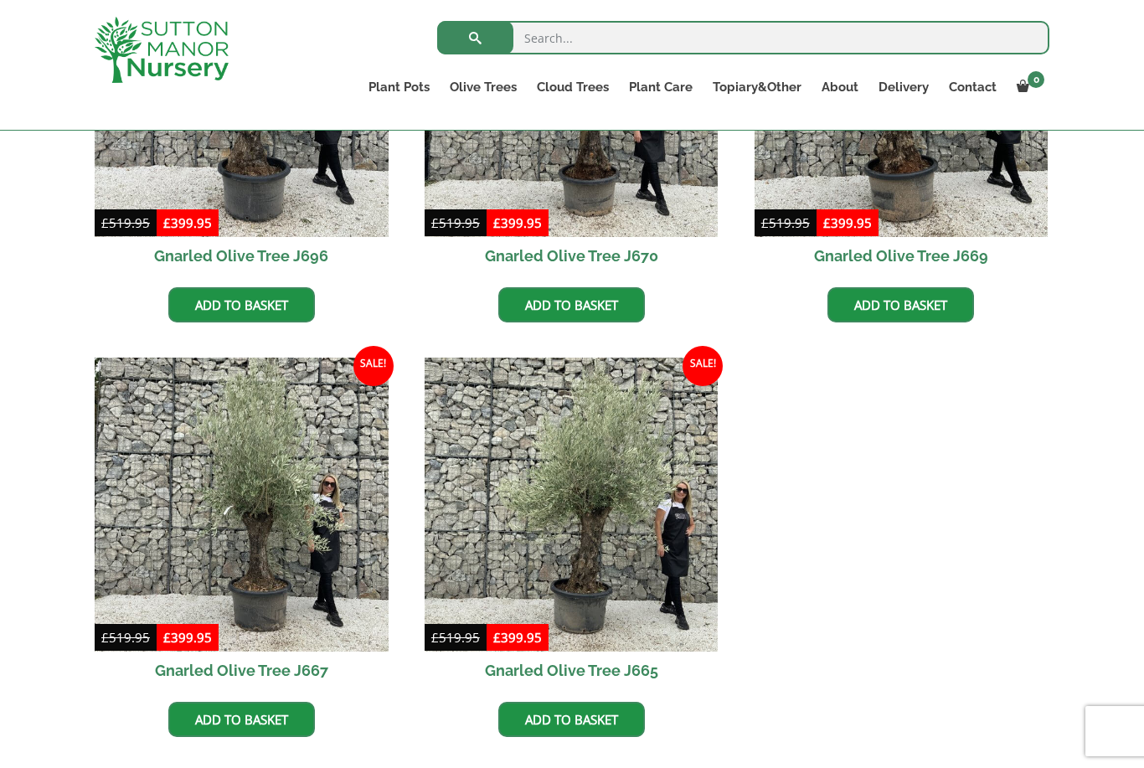
click at [618, 578] on img at bounding box center [571, 505] width 294 height 294
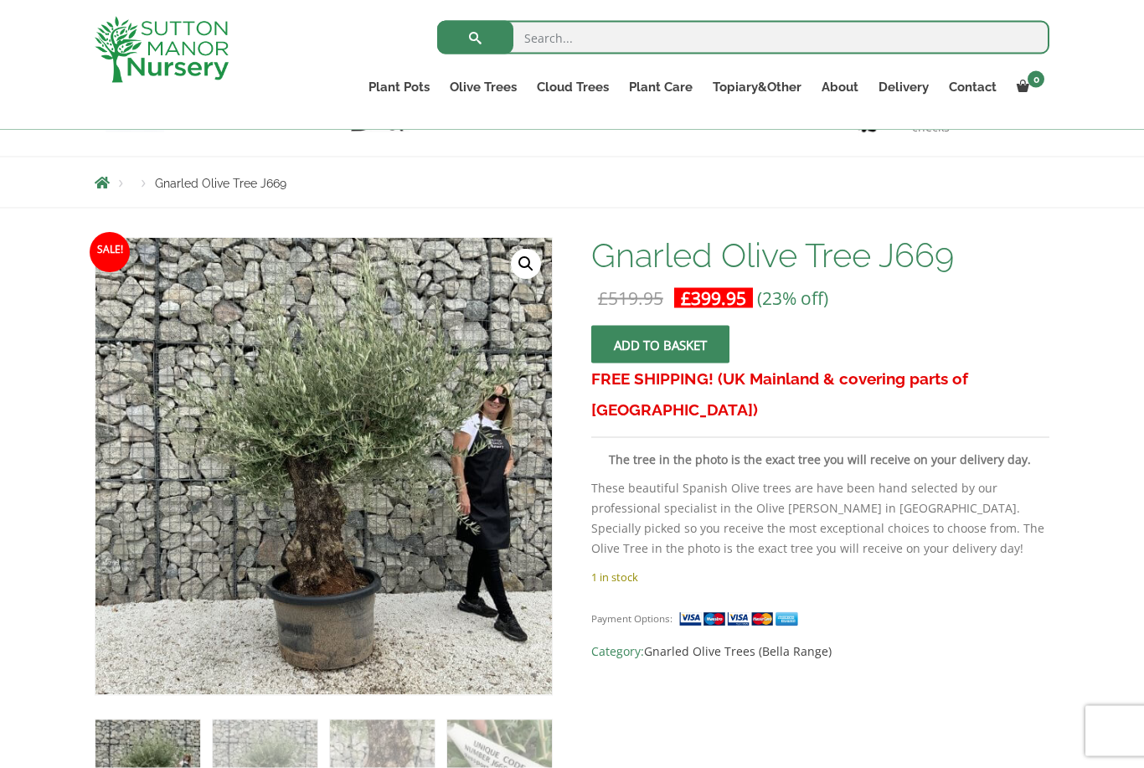
scroll to position [219, 0]
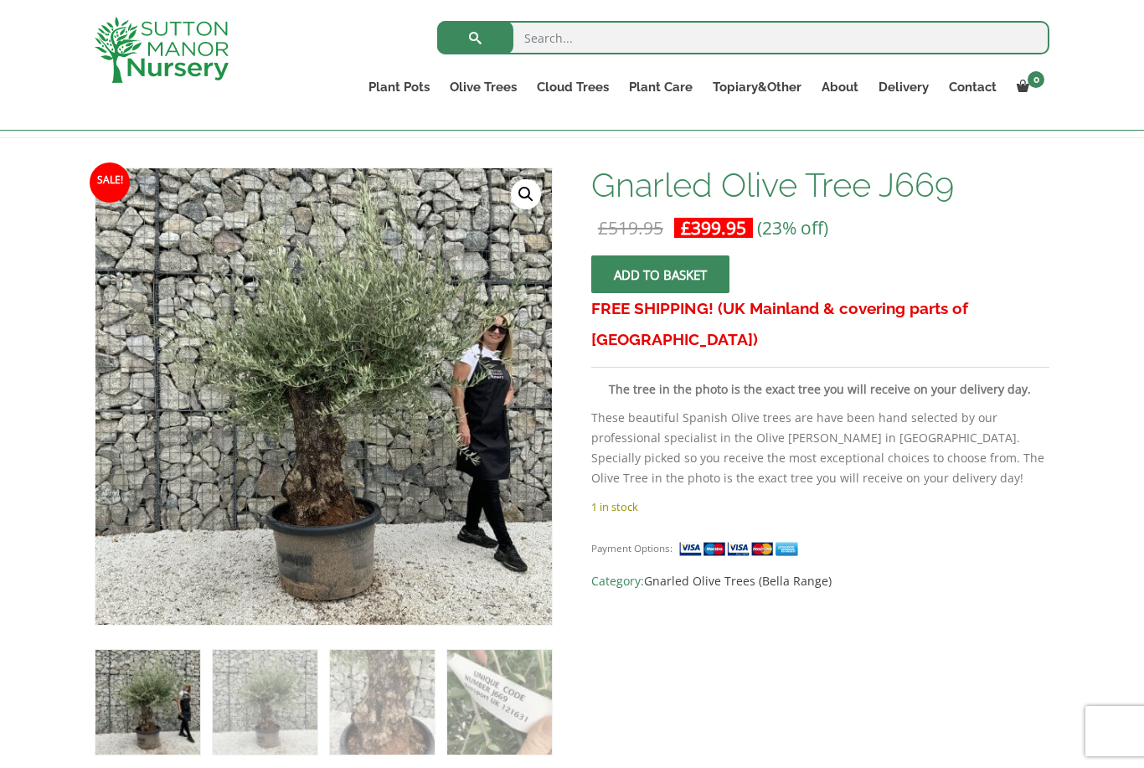
click at [351, 534] on img at bounding box center [513, 586] width 837 height 837
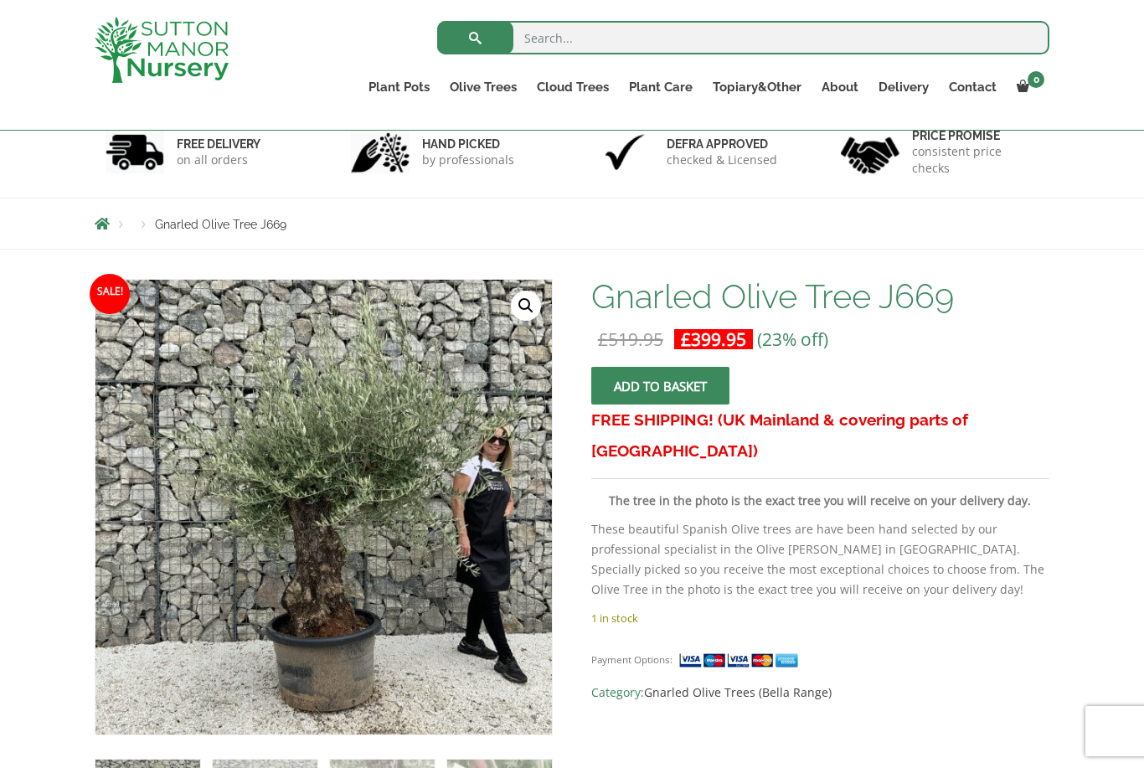
scroll to position [0, 0]
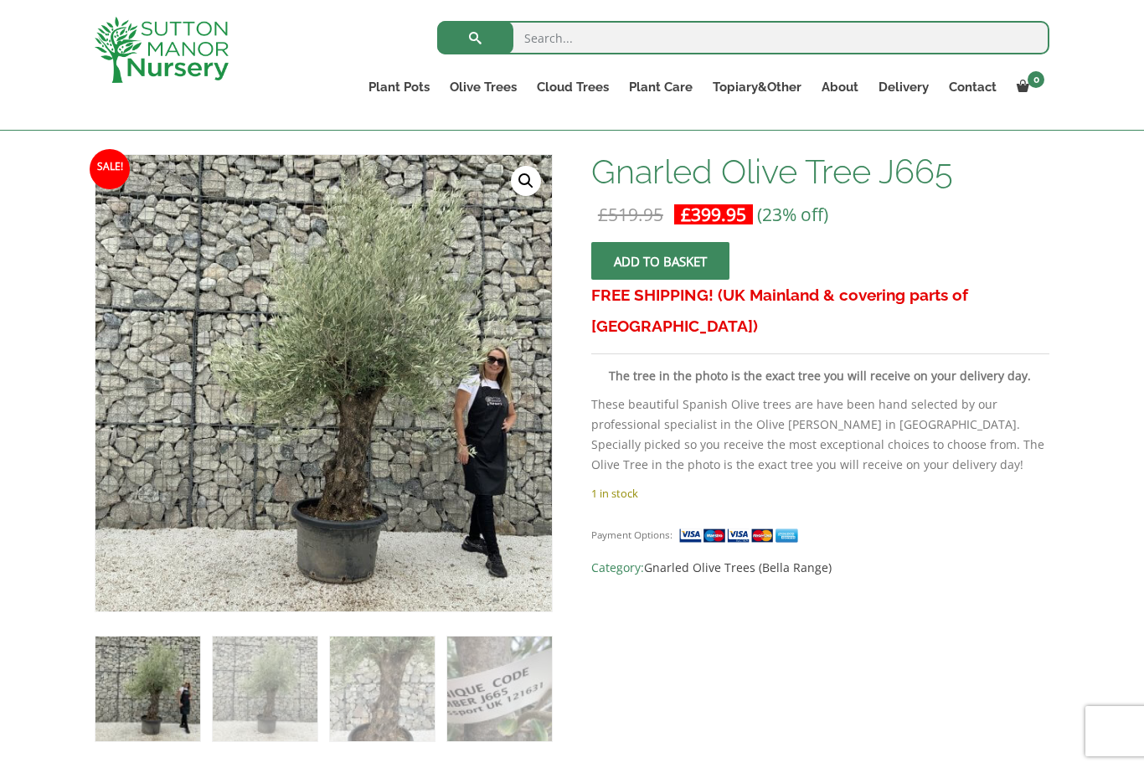
scroll to position [244, 0]
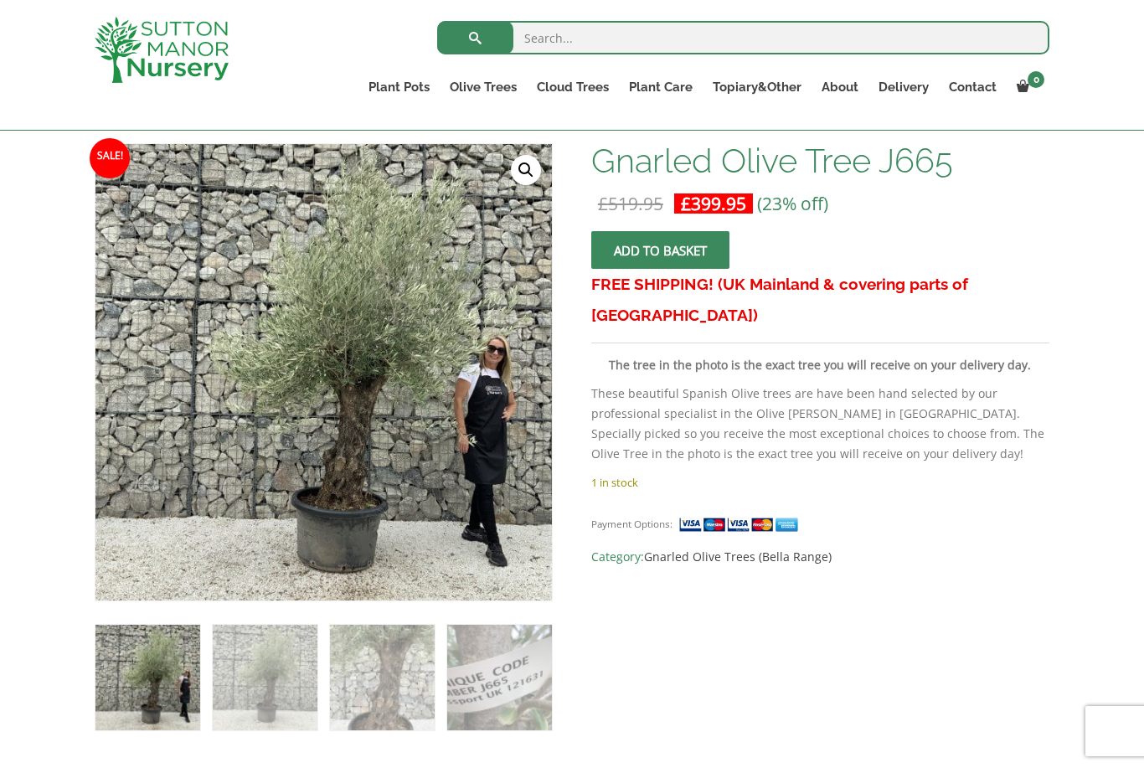
click at [373, 505] on img at bounding box center [513, 562] width 837 height 837
click at [425, 509] on img at bounding box center [513, 562] width 837 height 837
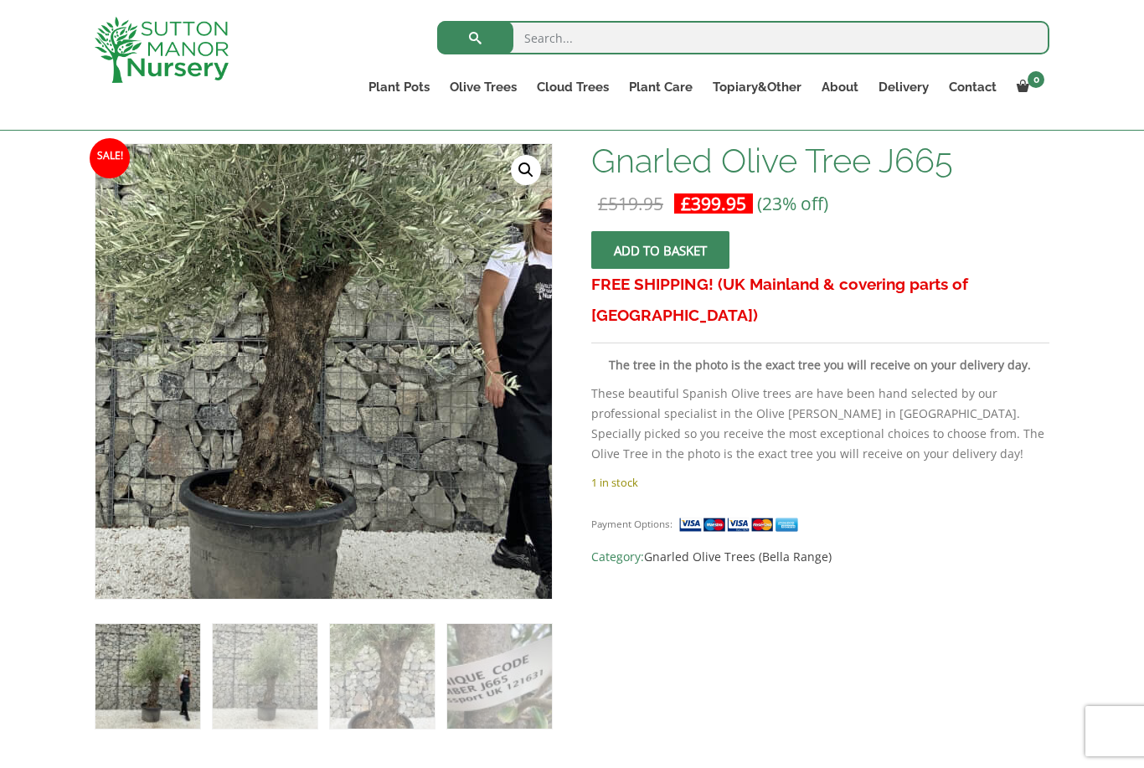
click at [527, 174] on link "🔍" at bounding box center [526, 170] width 30 height 30
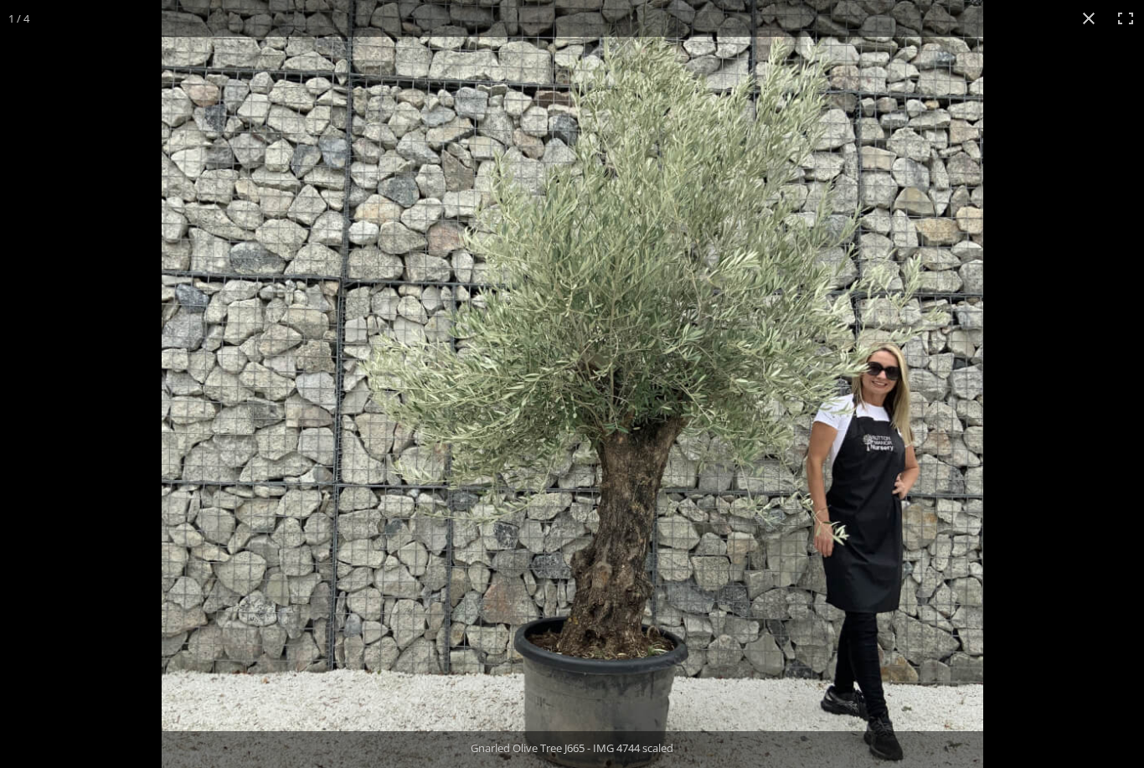
click at [1039, 313] on div at bounding box center [734, 384] width 1144 height 768
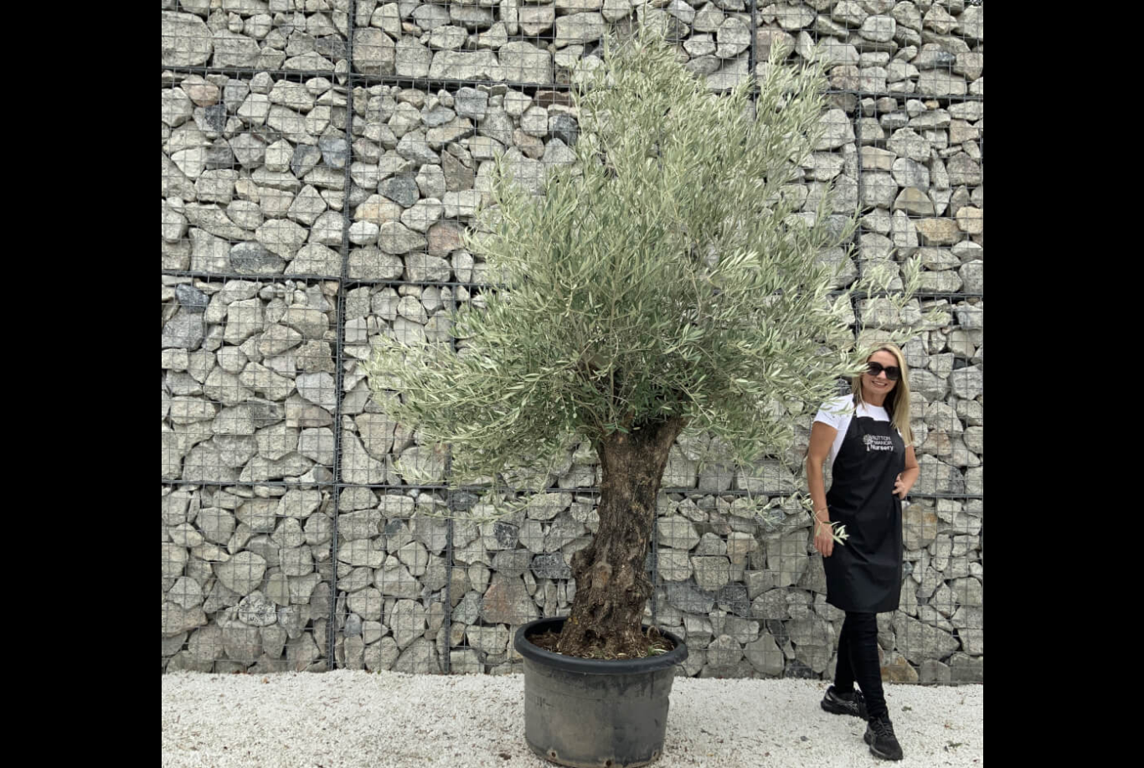
click at [888, 322] on img at bounding box center [572, 410] width 821 height 821
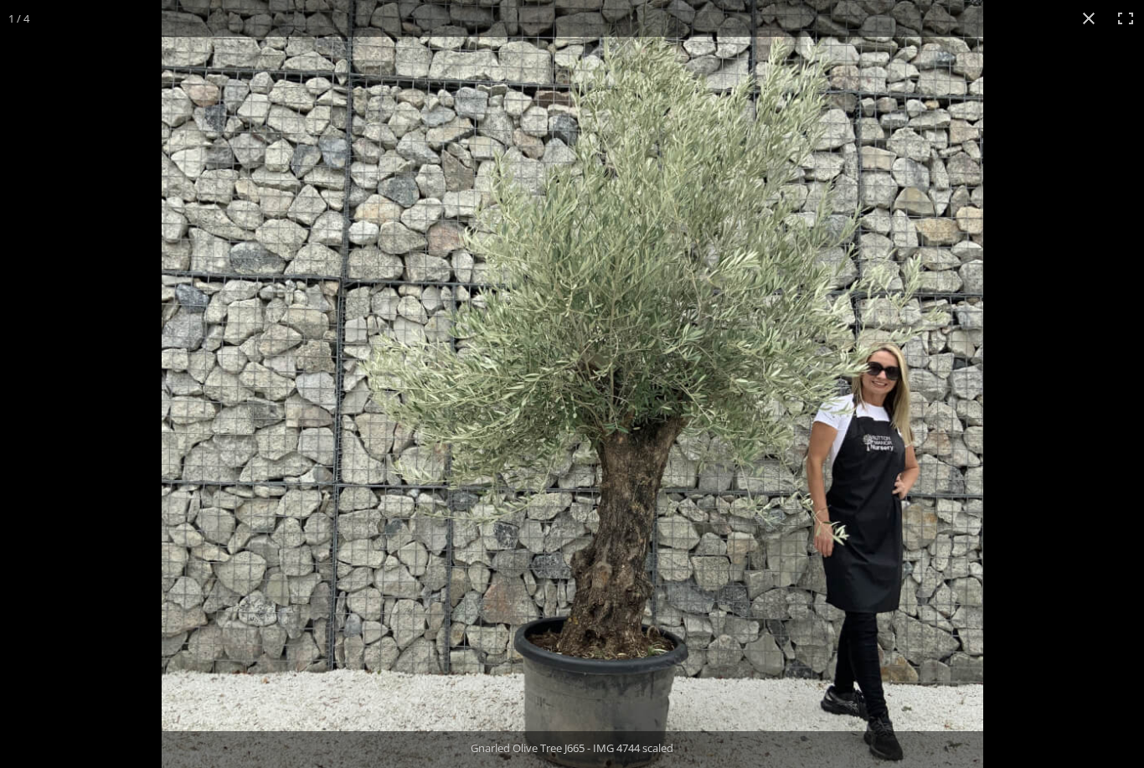
click at [1084, 27] on button "Close (Esc)" at bounding box center [1088, 18] width 37 height 37
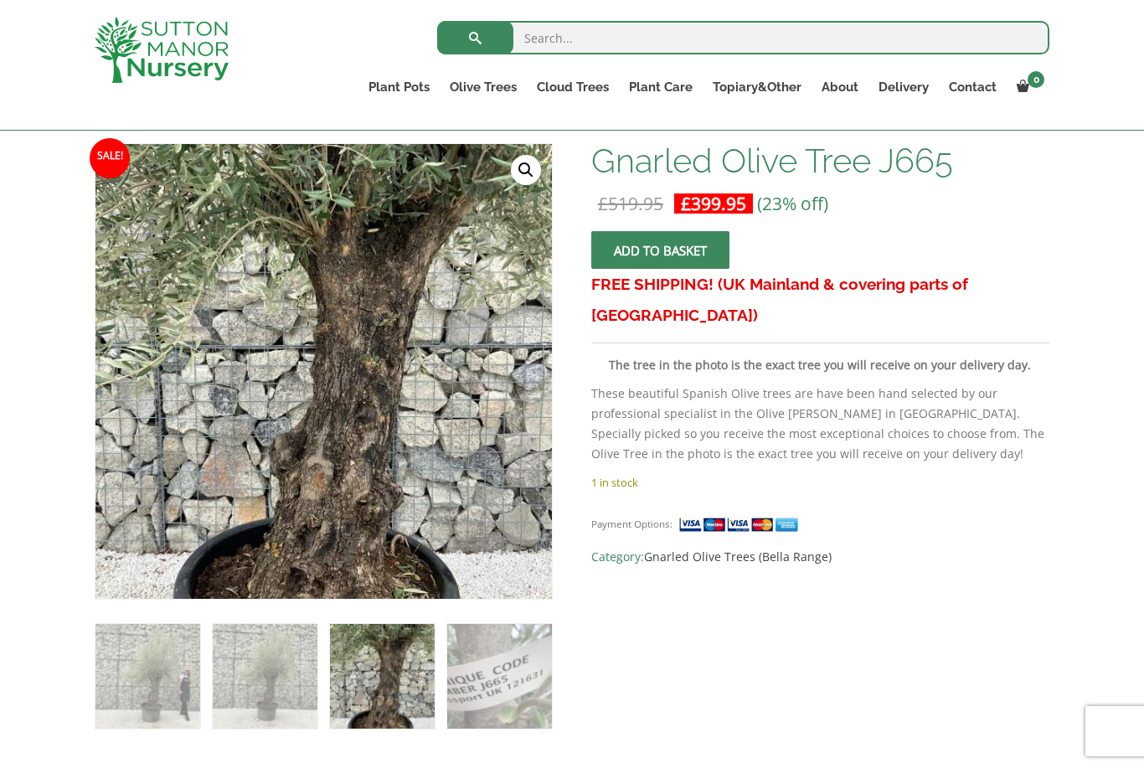
click at [400, 511] on img at bounding box center [513, 562] width 837 height 837
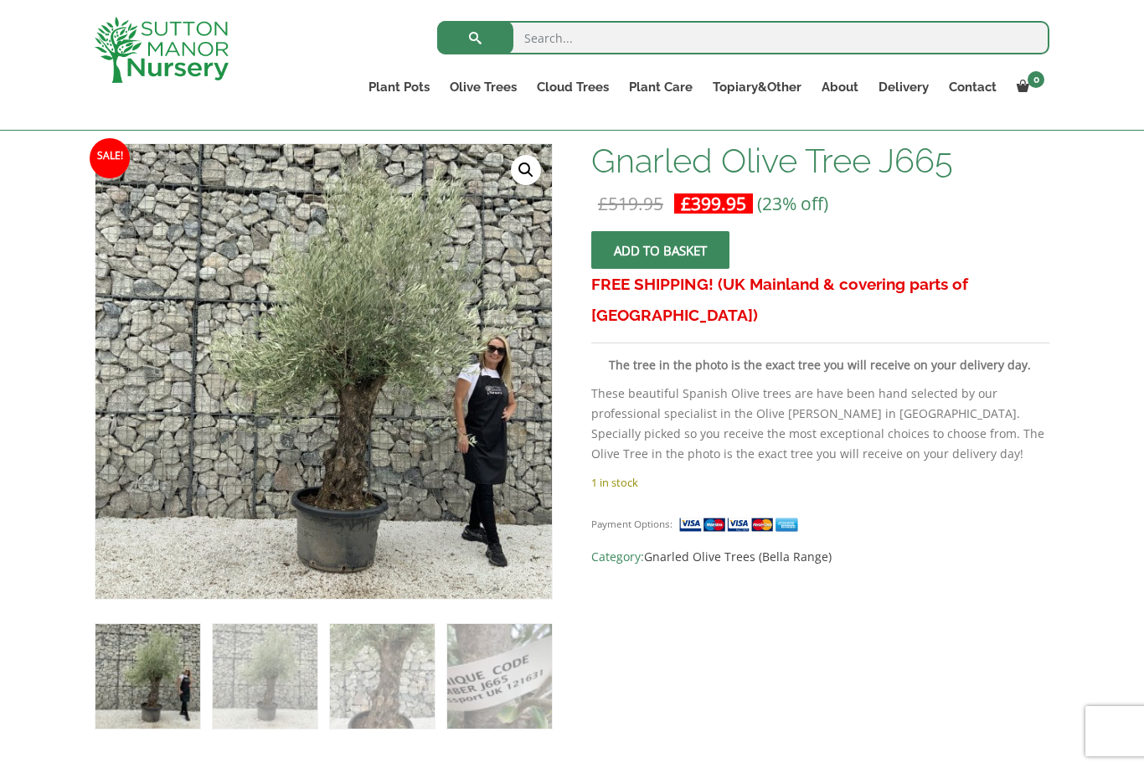
click at [368, 499] on img at bounding box center [513, 562] width 837 height 837
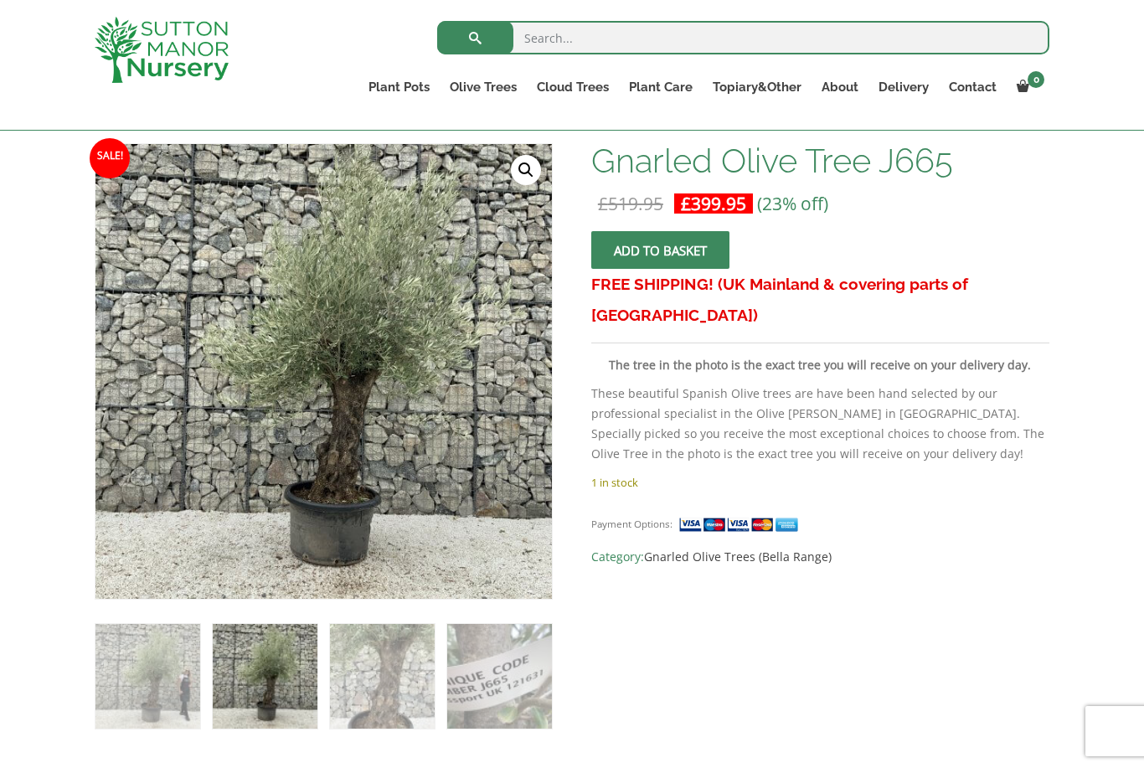
click at [533, 164] on link "🔍" at bounding box center [526, 170] width 30 height 30
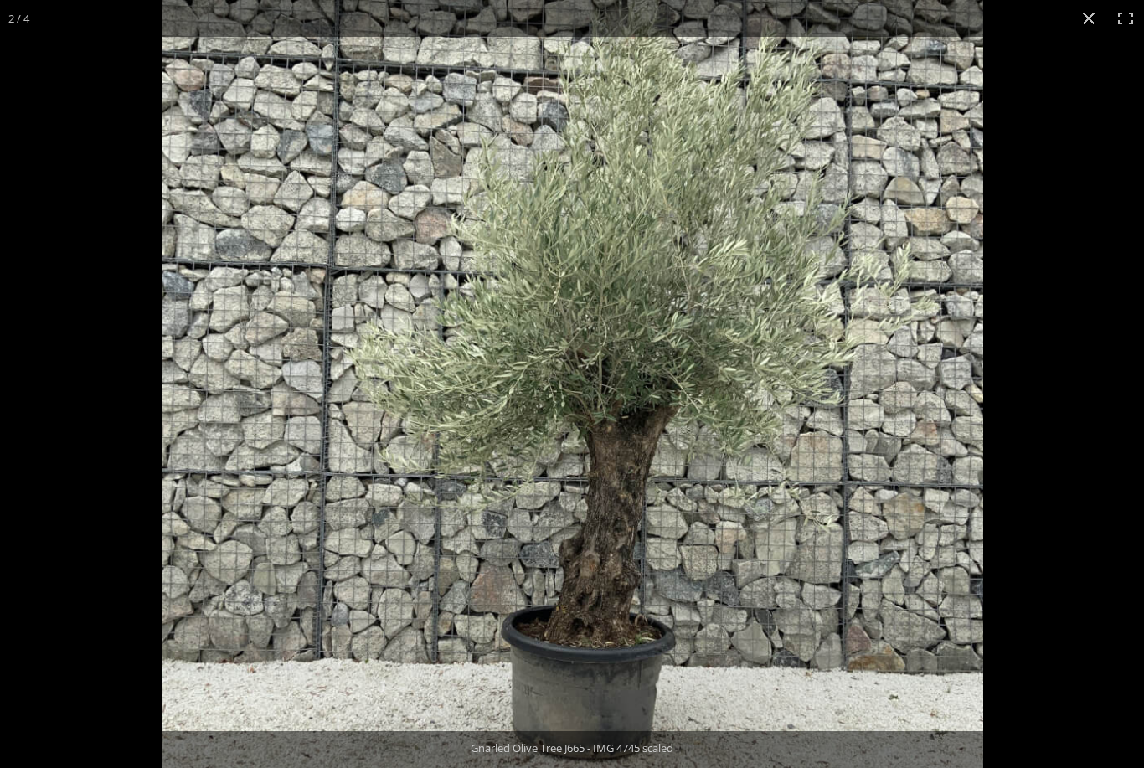
click at [1088, 28] on button "Close (Esc)" at bounding box center [1088, 18] width 37 height 37
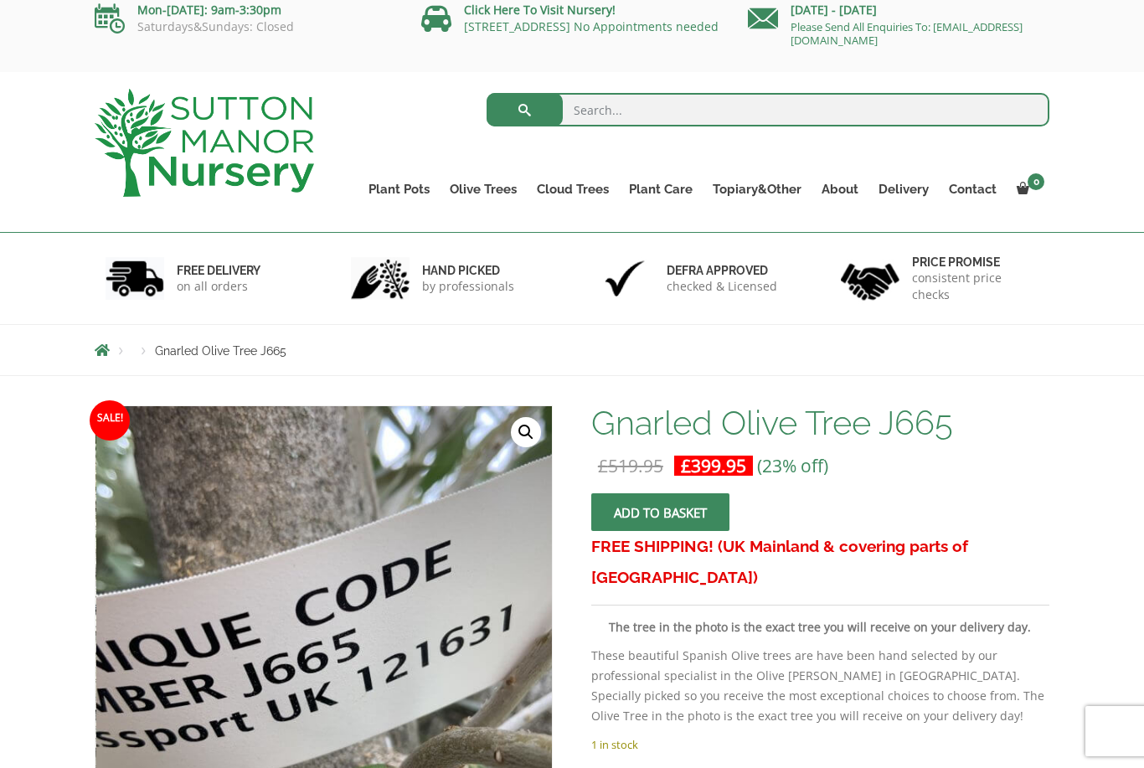
scroll to position [0, 0]
